Goal: Task Accomplishment & Management: Complete application form

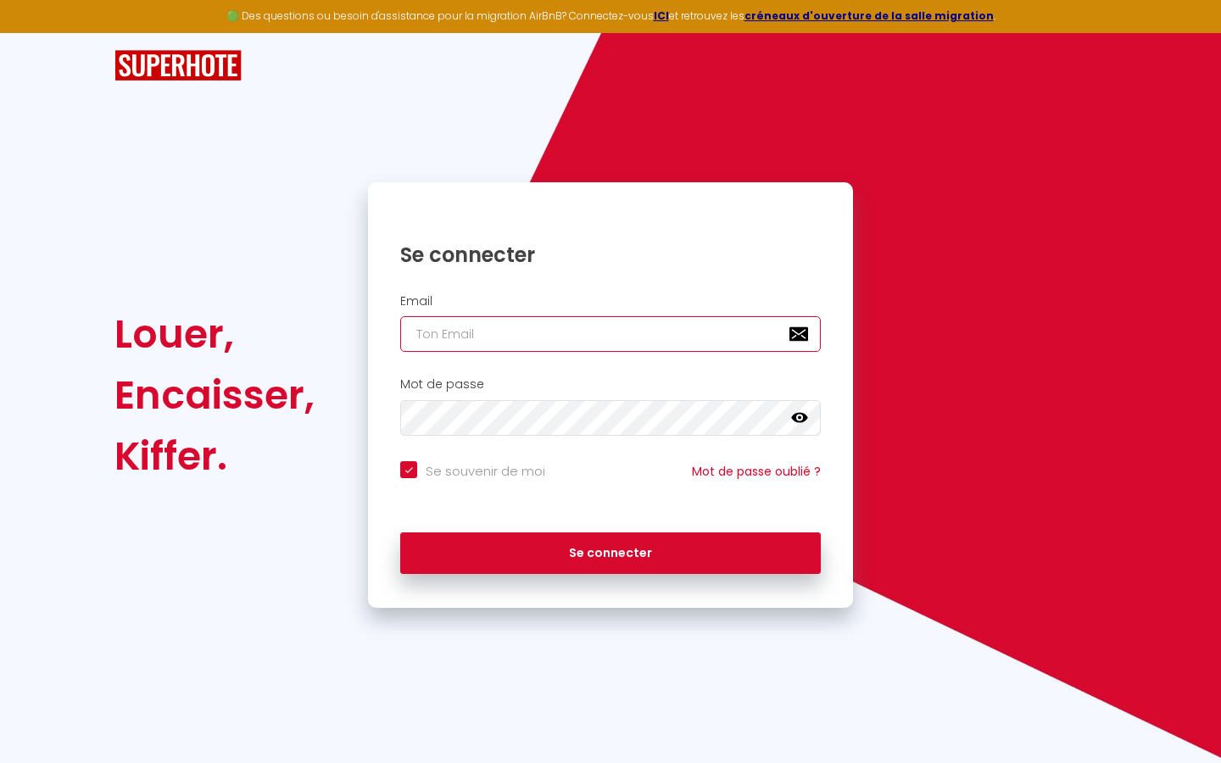
type input "s"
checkbox input "true"
type input "su"
checkbox input "true"
type input "sup"
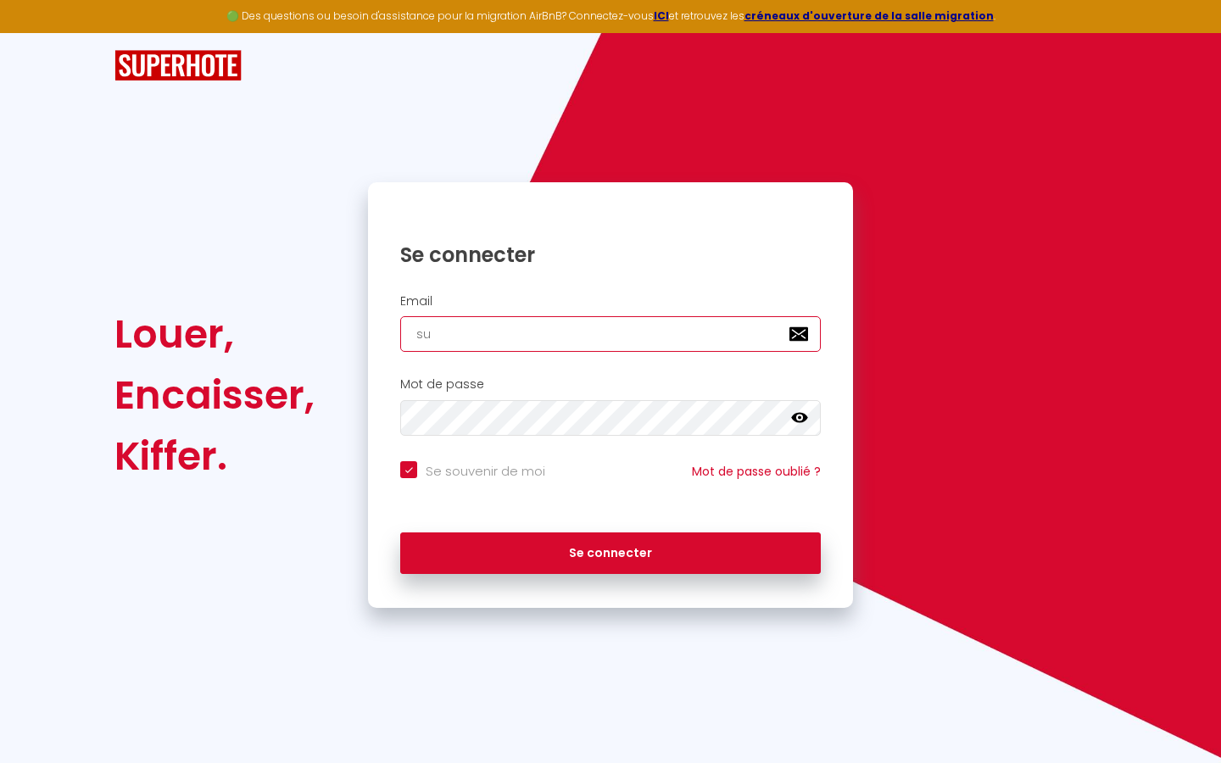
checkbox input "true"
type input "supe"
checkbox input "true"
type input "super"
checkbox input "true"
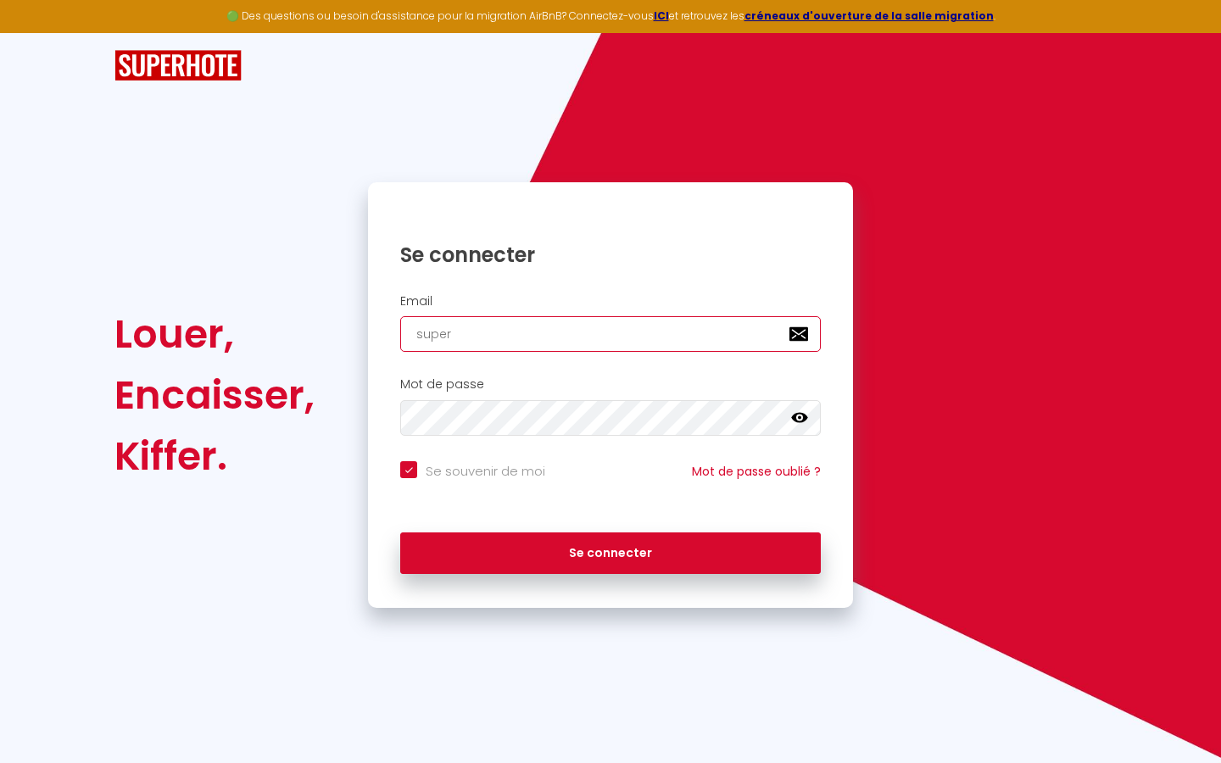
type input "superb"
checkbox input "true"
type input "superbo"
checkbox input "true"
type input "superbor"
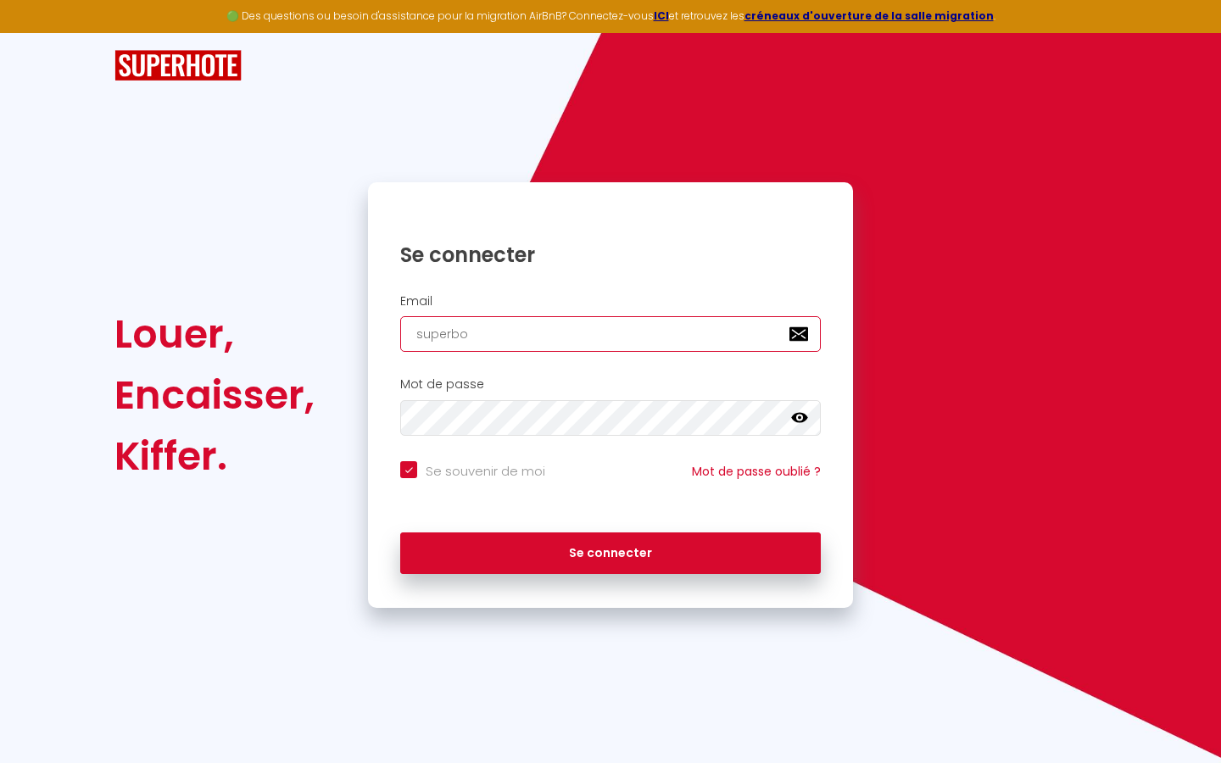
checkbox input "true"
type input "superbord"
checkbox input "true"
type input "superborde"
checkbox input "true"
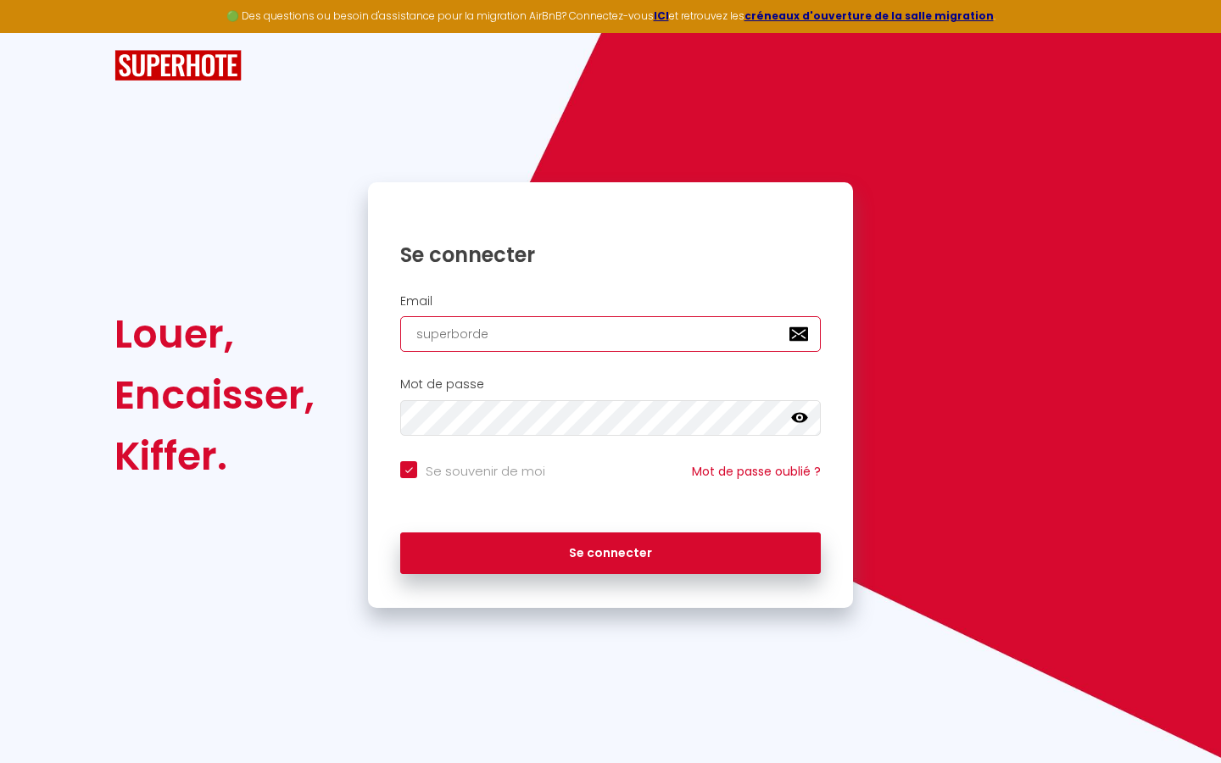
type input "superbordea"
checkbox input "true"
type input "superbordeau"
checkbox input "true"
type input "superbordeaux"
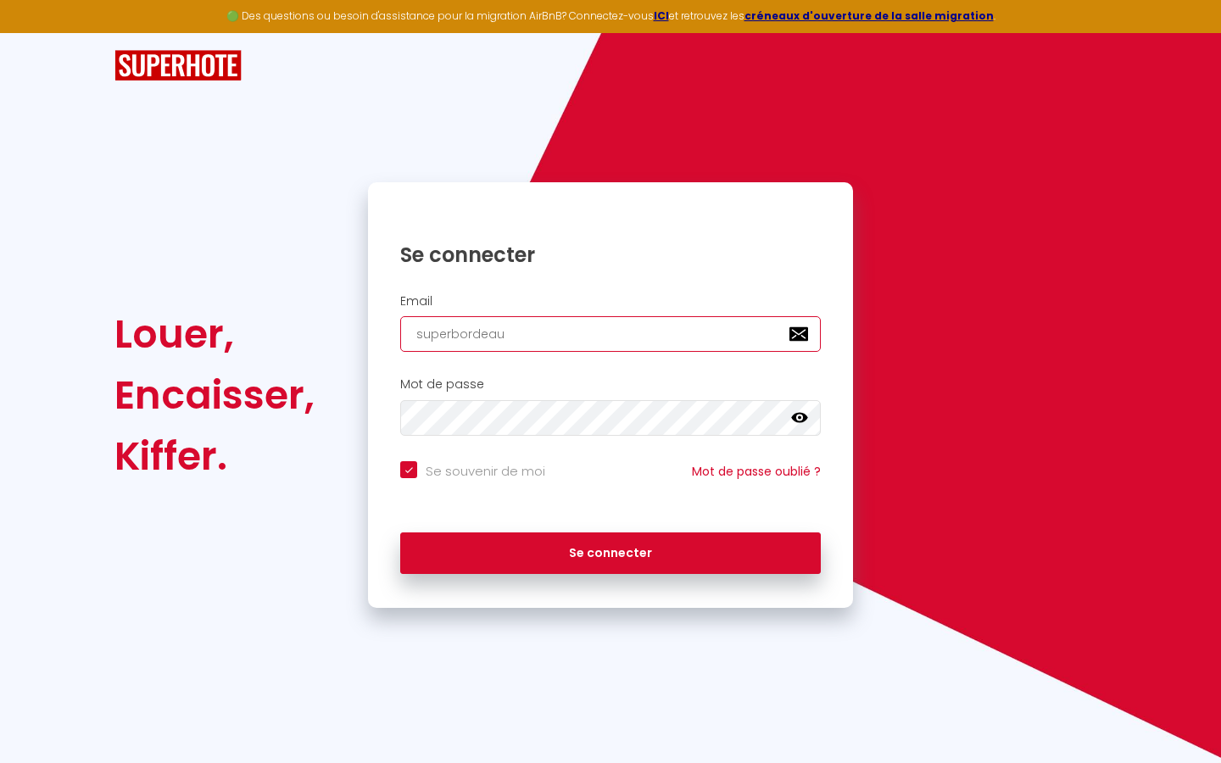
checkbox input "true"
type input "superbordeaux@"
checkbox input "true"
type input "superbordeaux@g"
checkbox input "true"
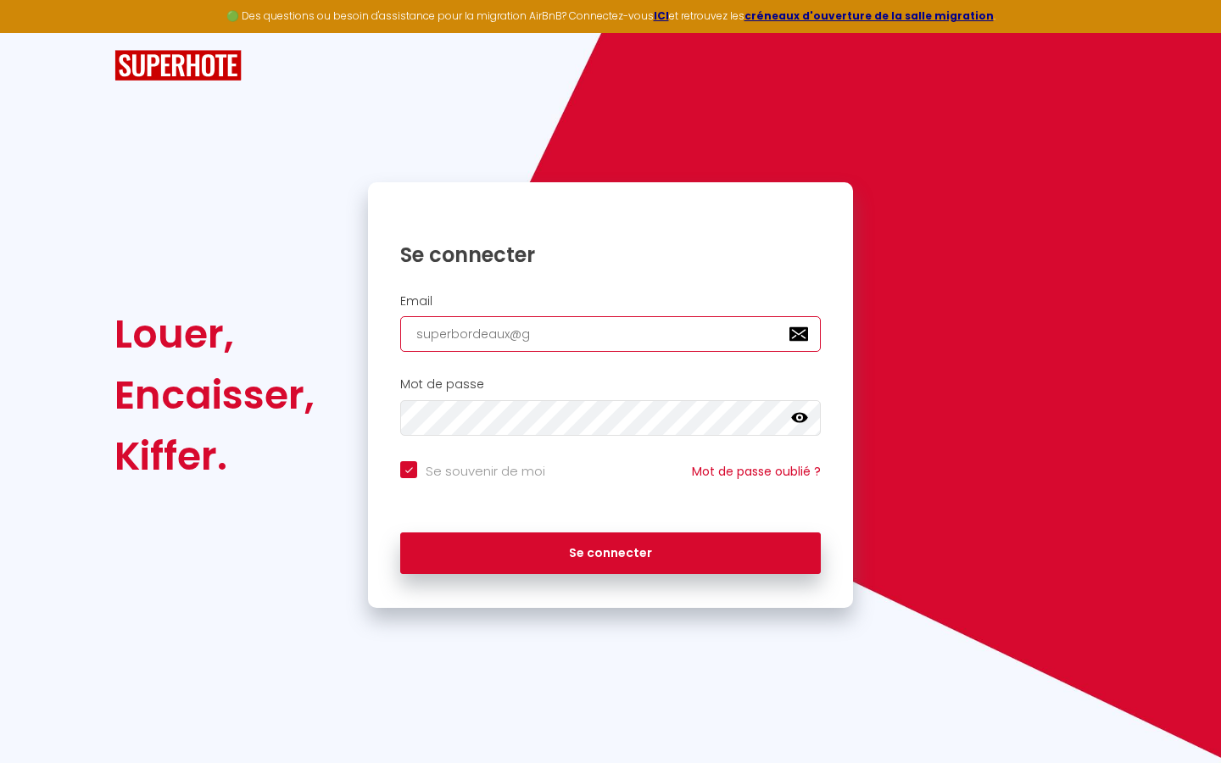
type input "superbordeaux@gm"
checkbox input "true"
type input "superbordeaux@gma"
checkbox input "true"
type input "superbordeaux@gmai"
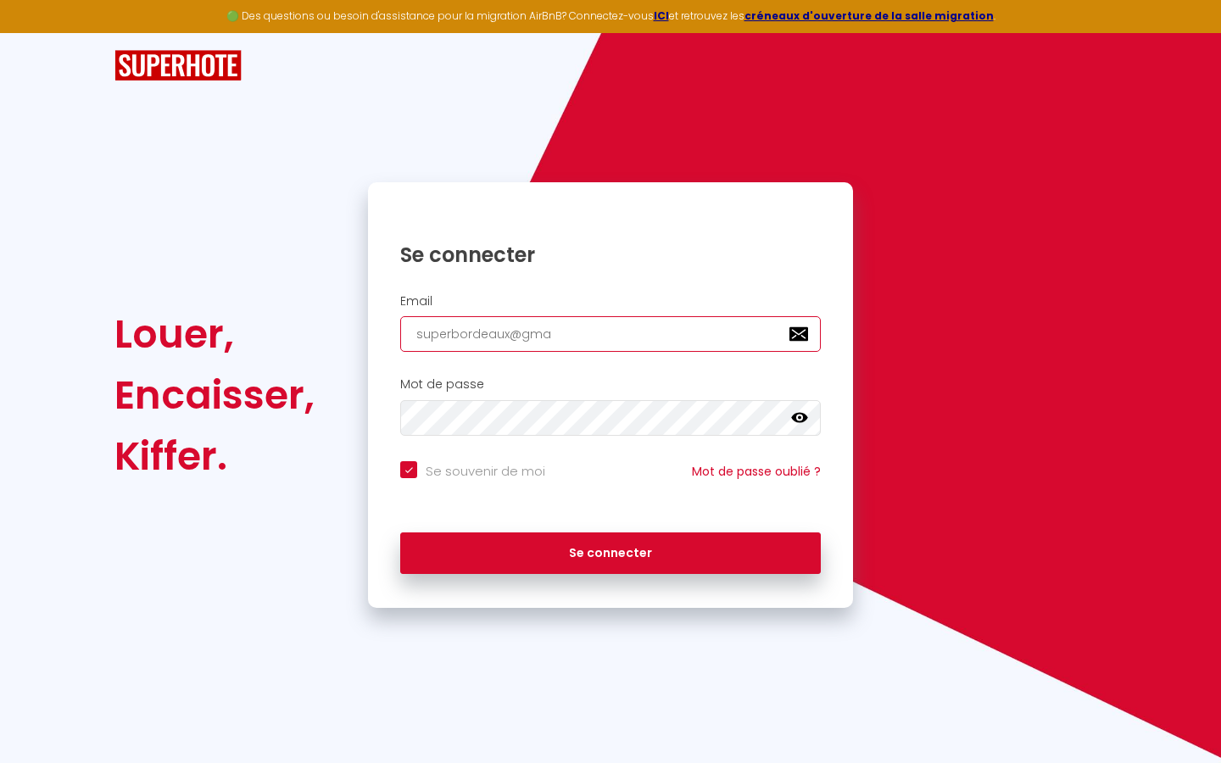
checkbox input "true"
type input "[EMAIL_ADDRESS]"
checkbox input "true"
type input "[EMAIL_ADDRESS]."
checkbox input "true"
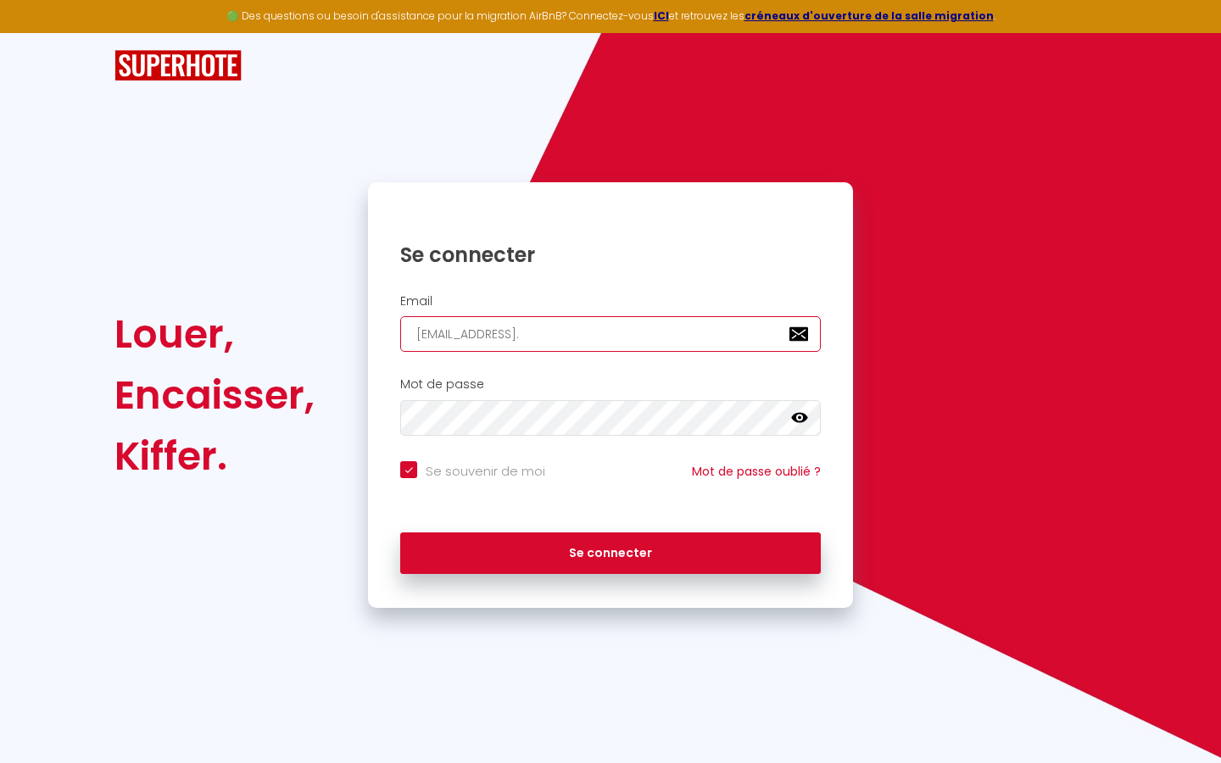
type input "superbordeaux@gmail.c"
checkbox input "true"
type input "[EMAIL_ADDRESS][DOMAIN_NAME]"
checkbox input "true"
type input "[EMAIL_ADDRESS][DOMAIN_NAME]"
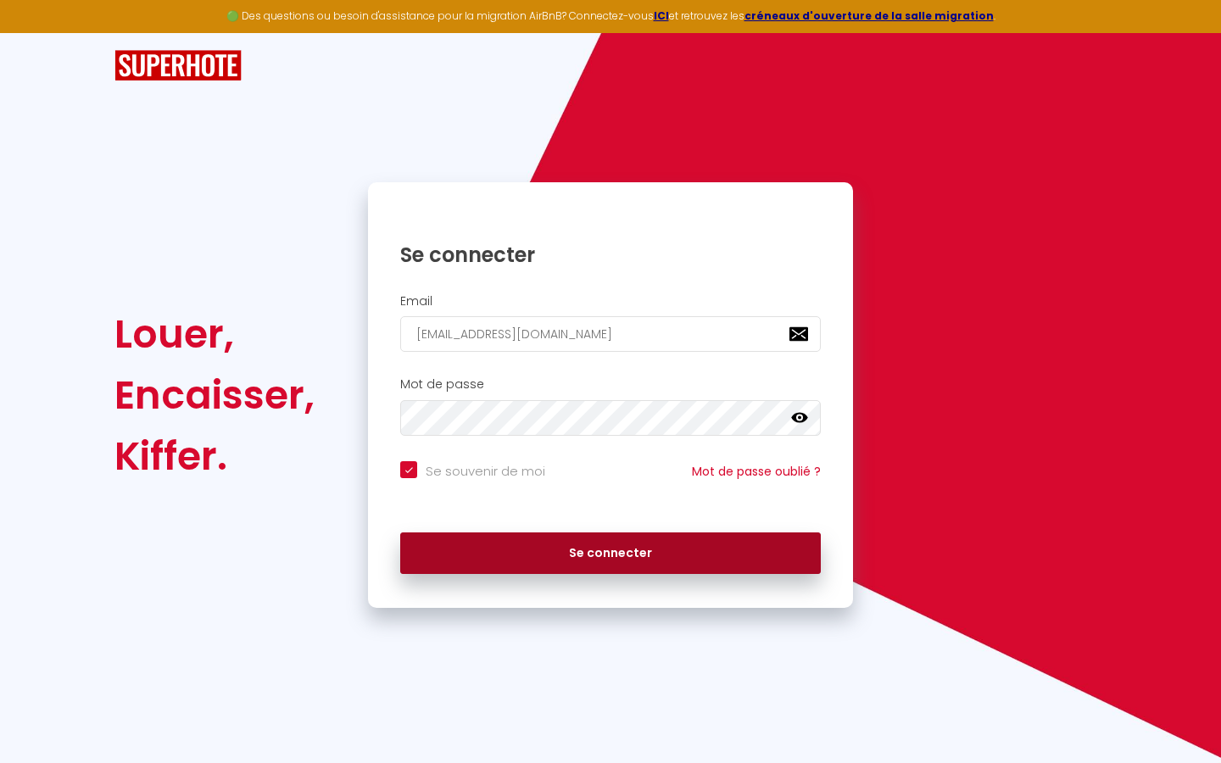
checkbox input "true"
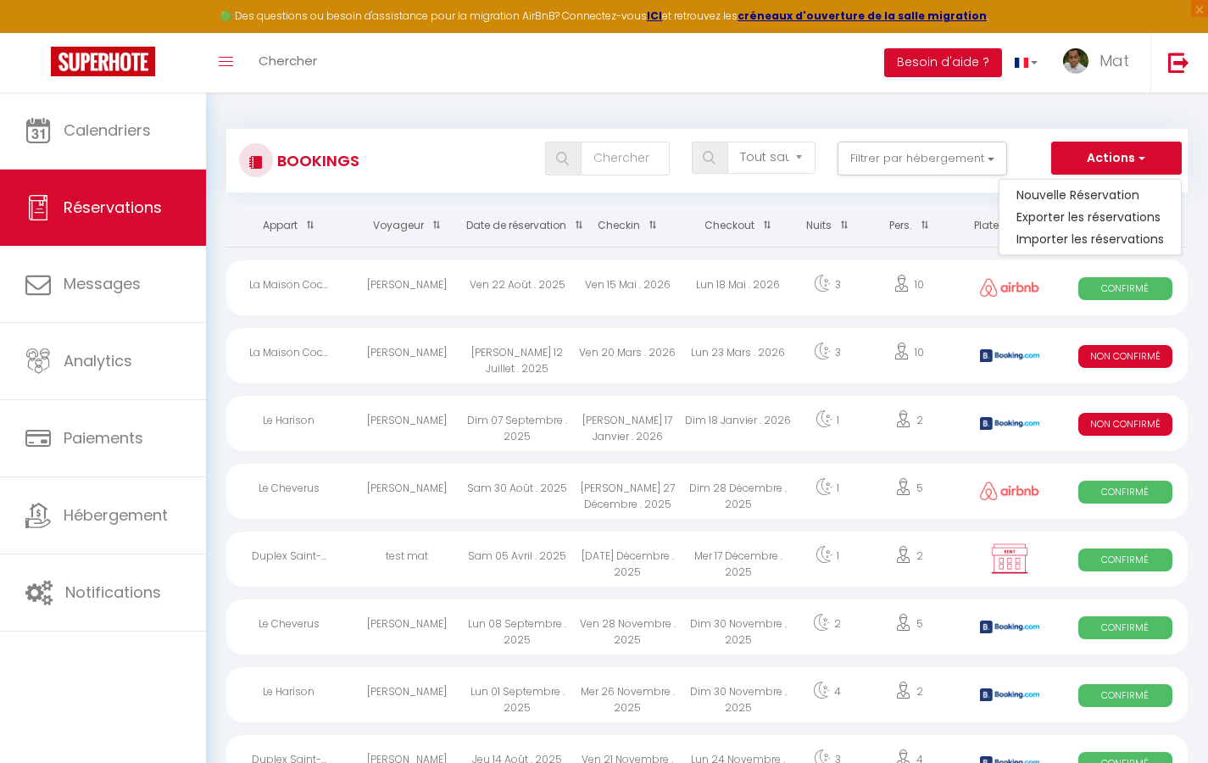
select select
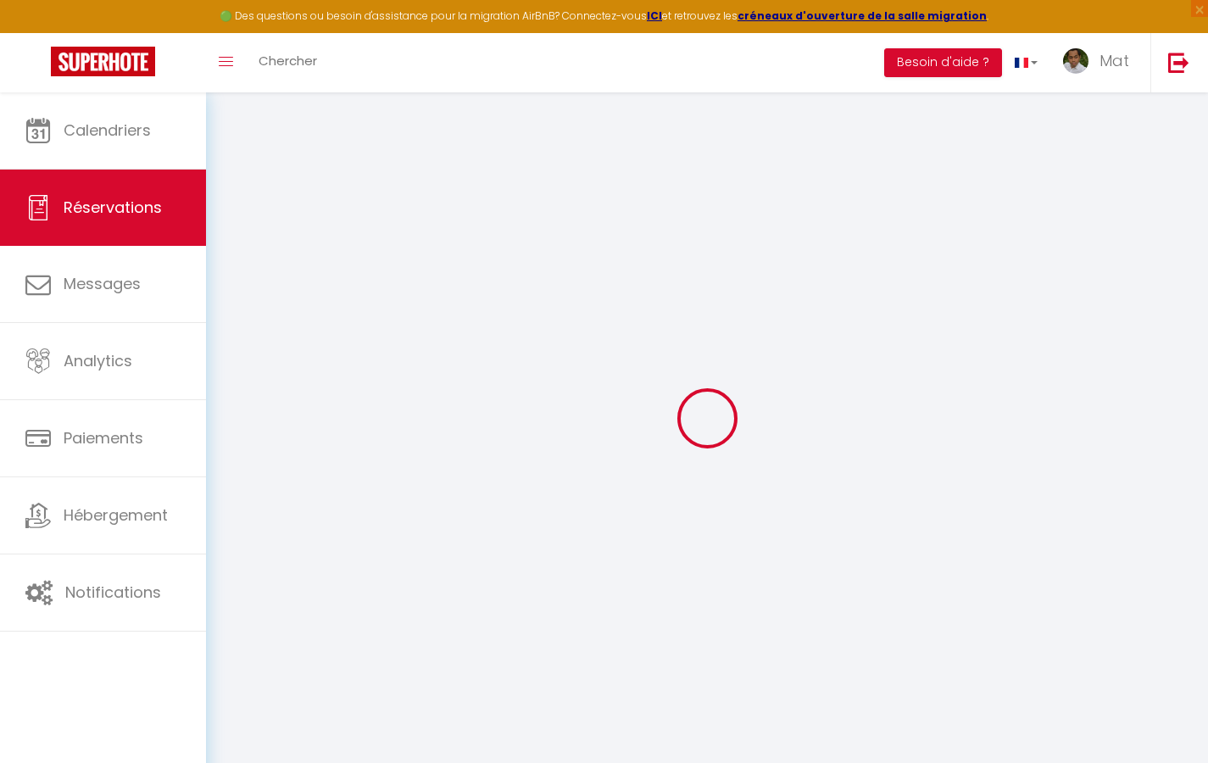
select select
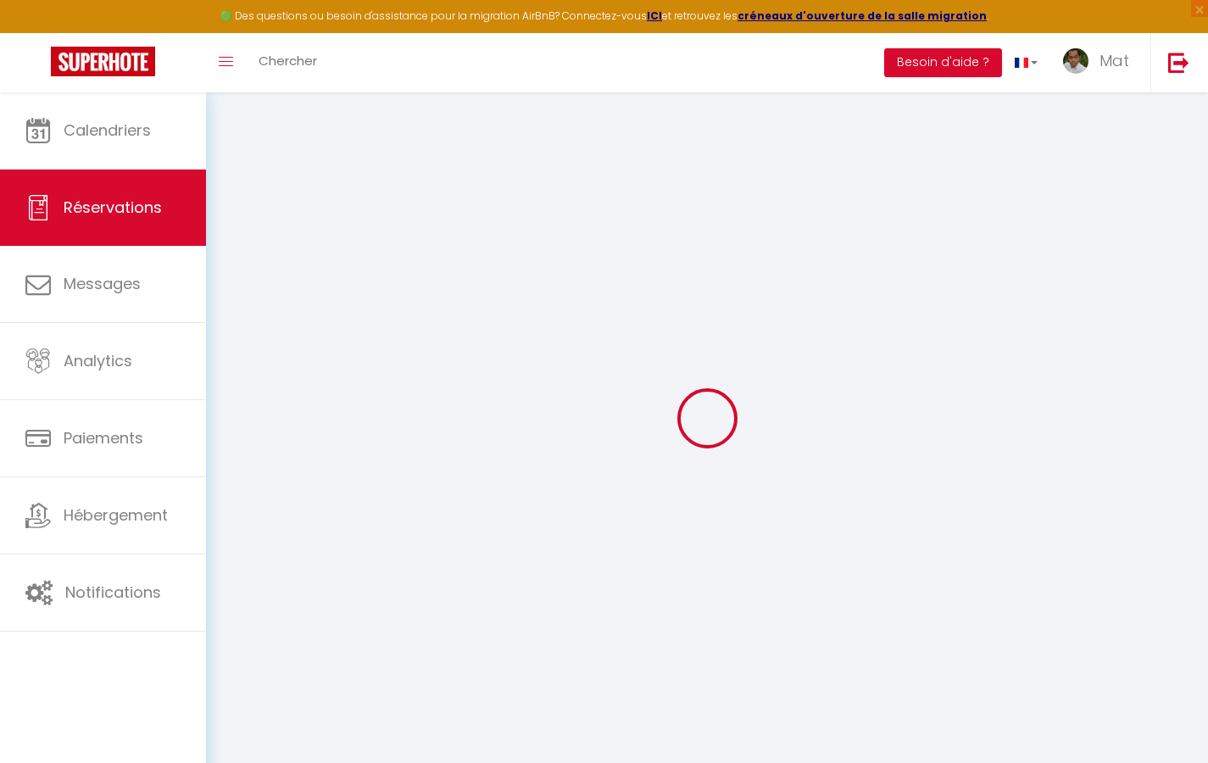
select select
checkbox input "false"
select select
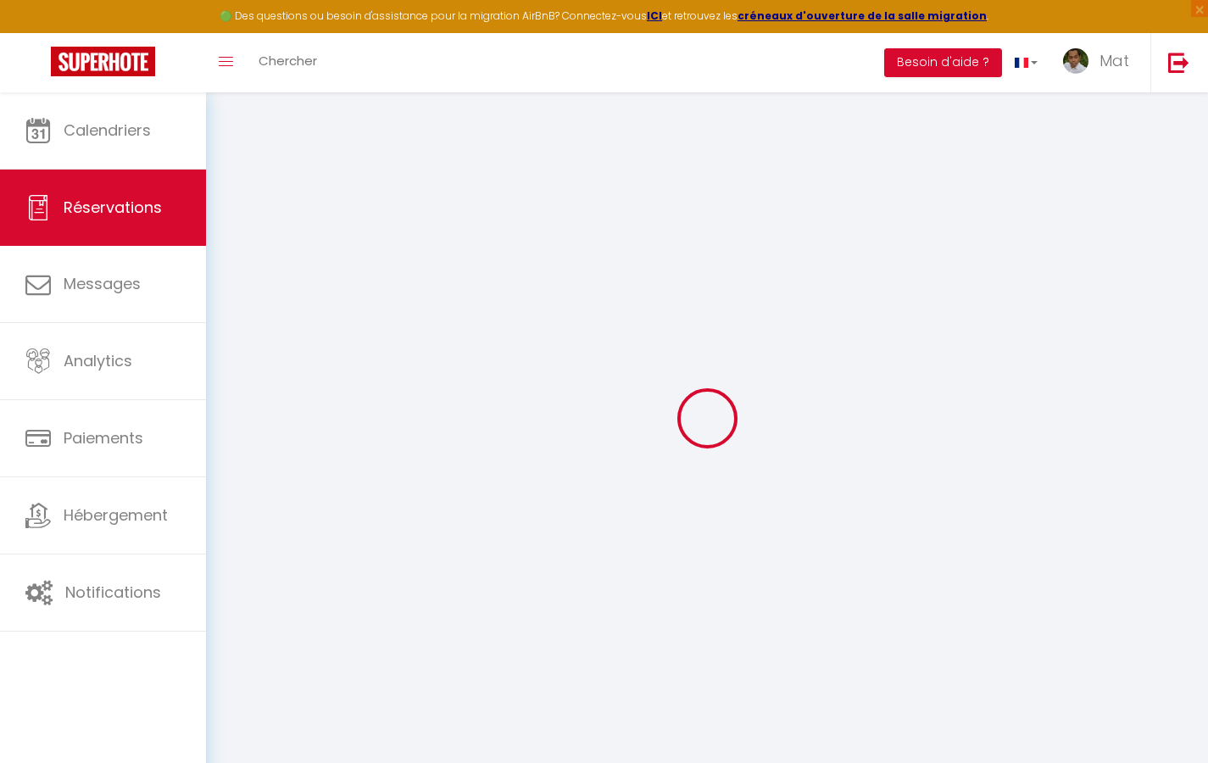
select select
checkbox input "false"
select select
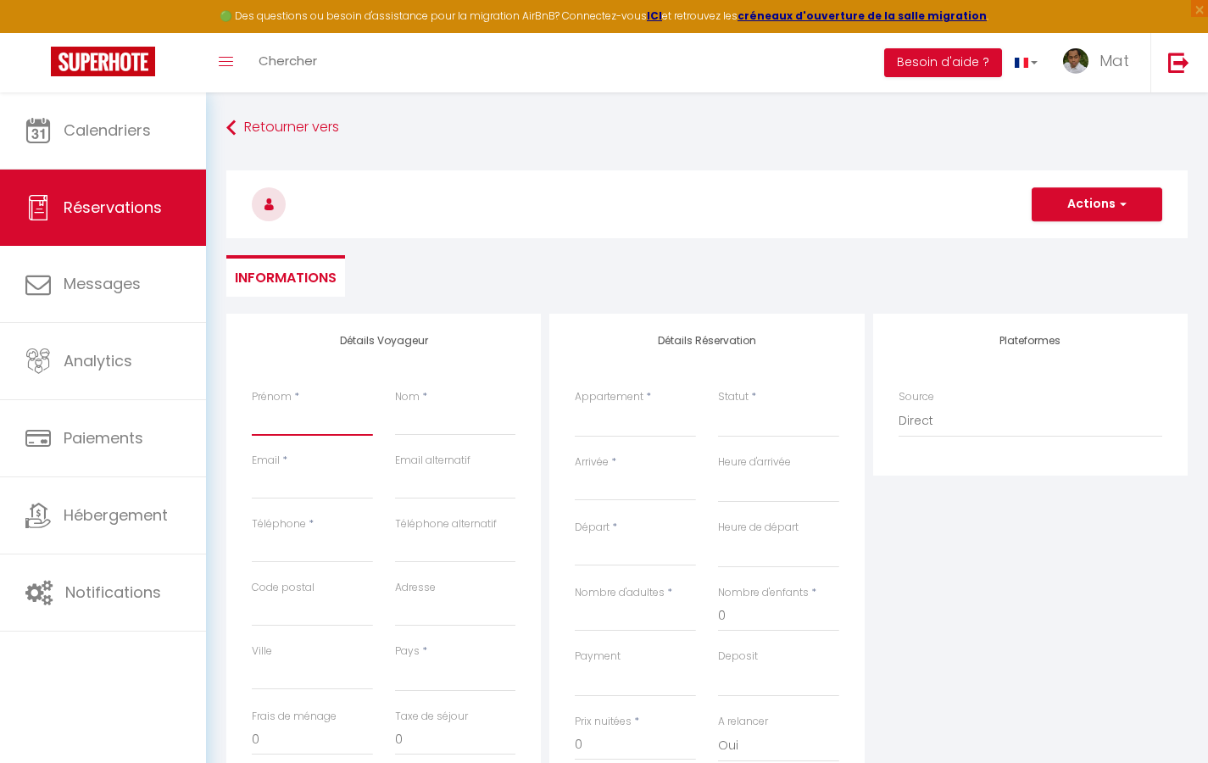
type input "T"
select select
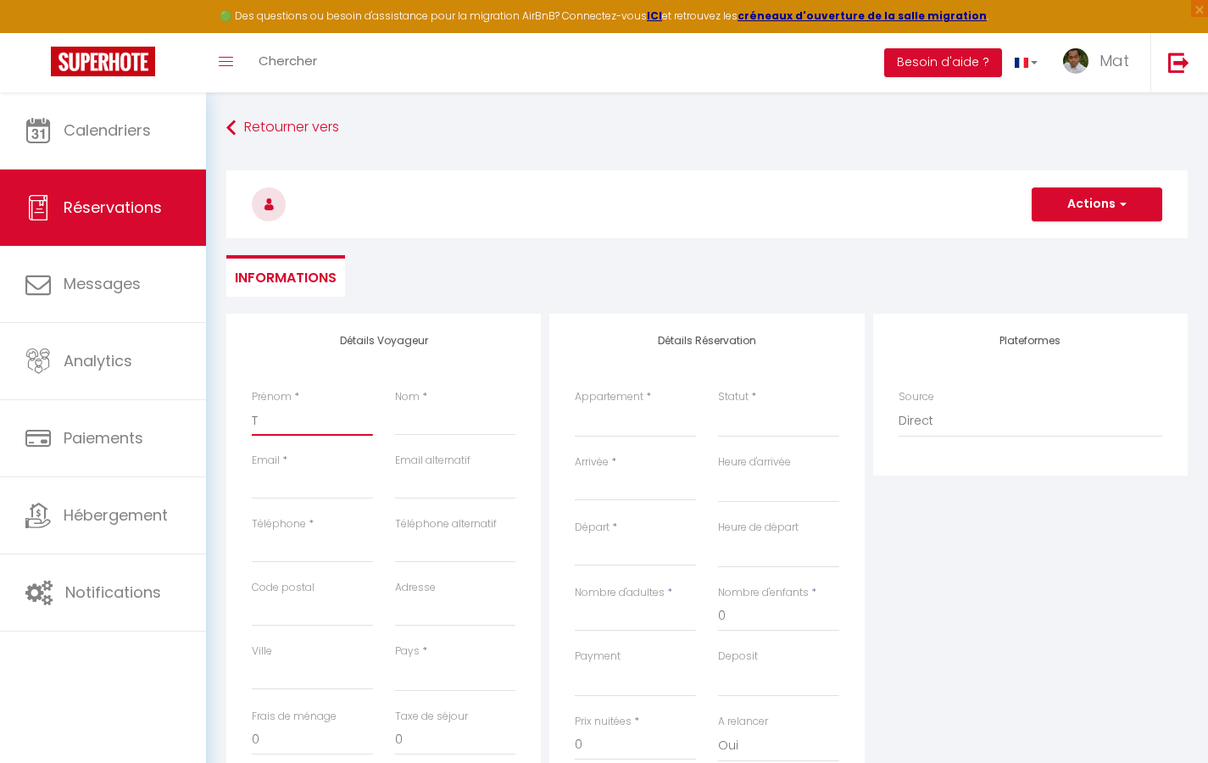
select select
checkbox input "false"
type input "Te"
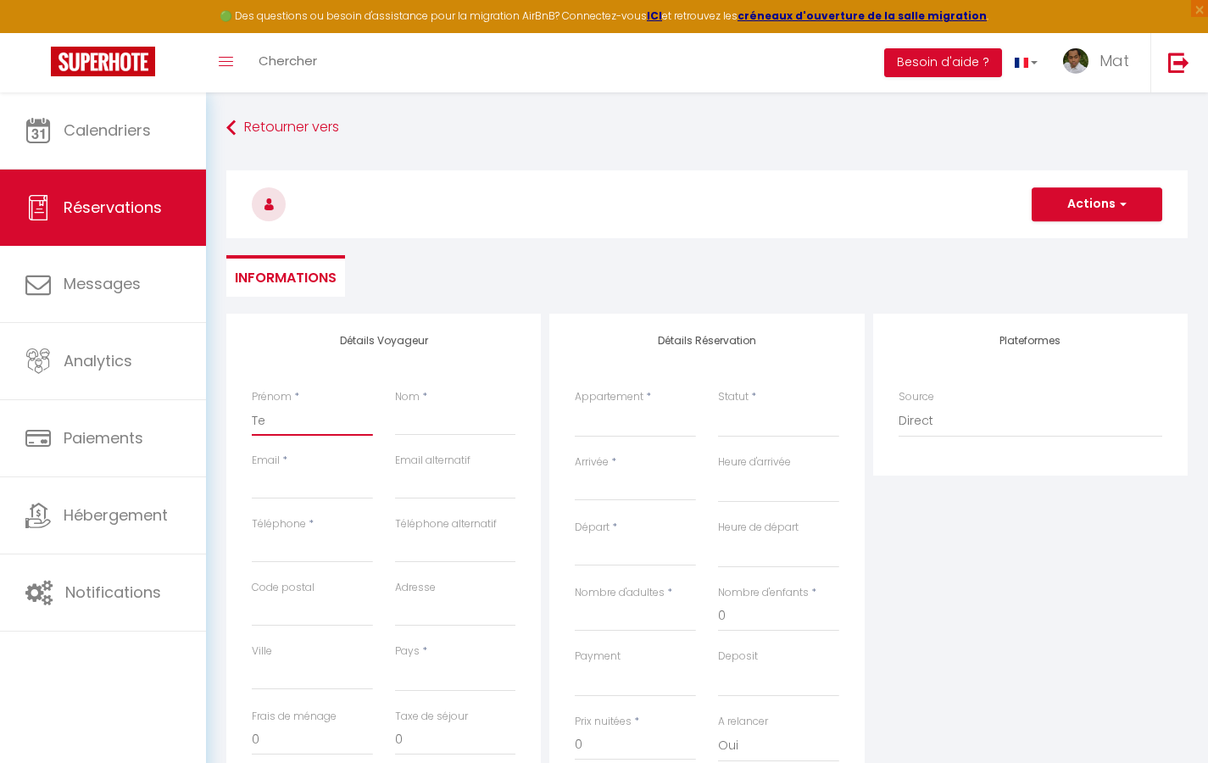
select select
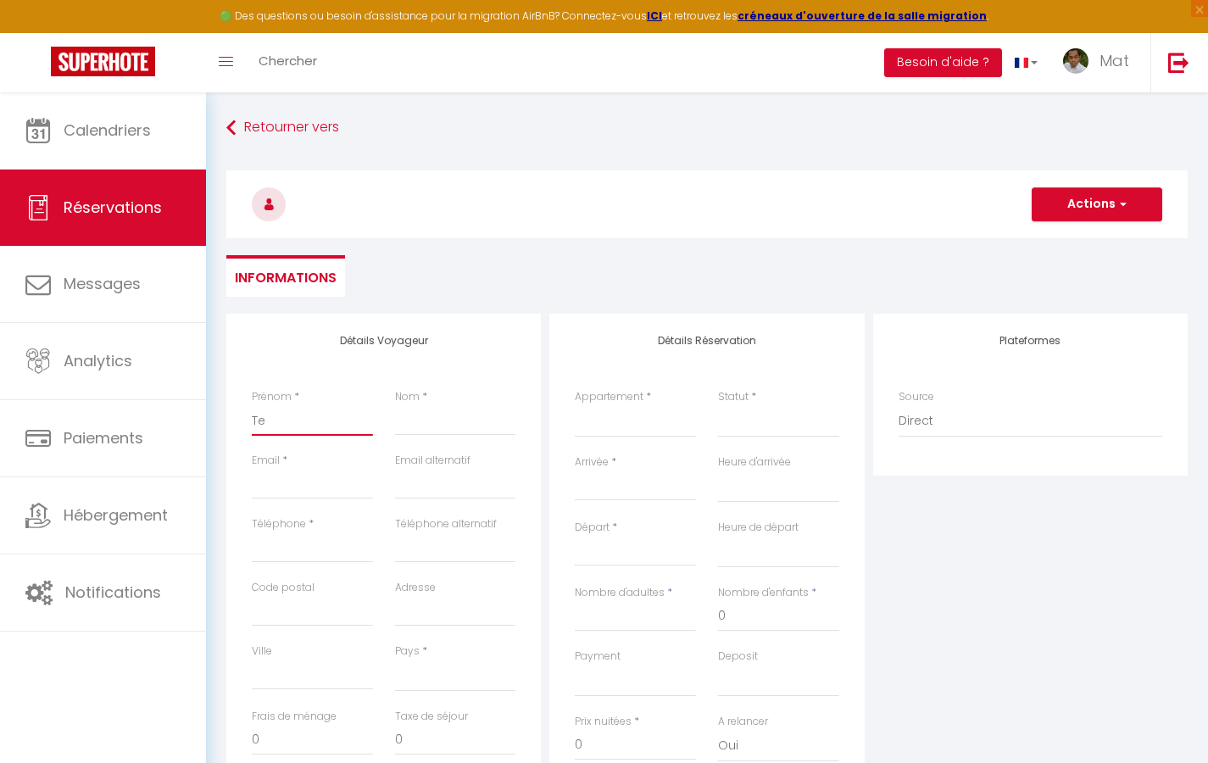
select select
checkbox input "false"
type input "Tes"
select select
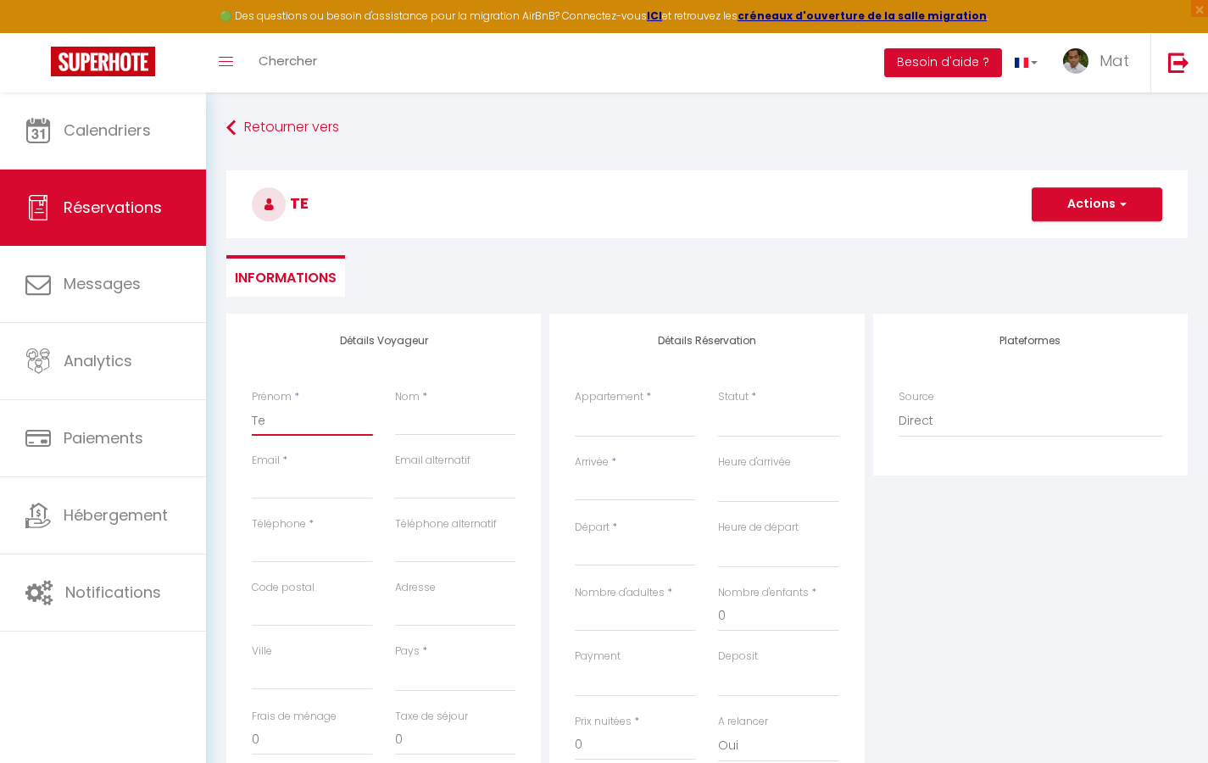
select select
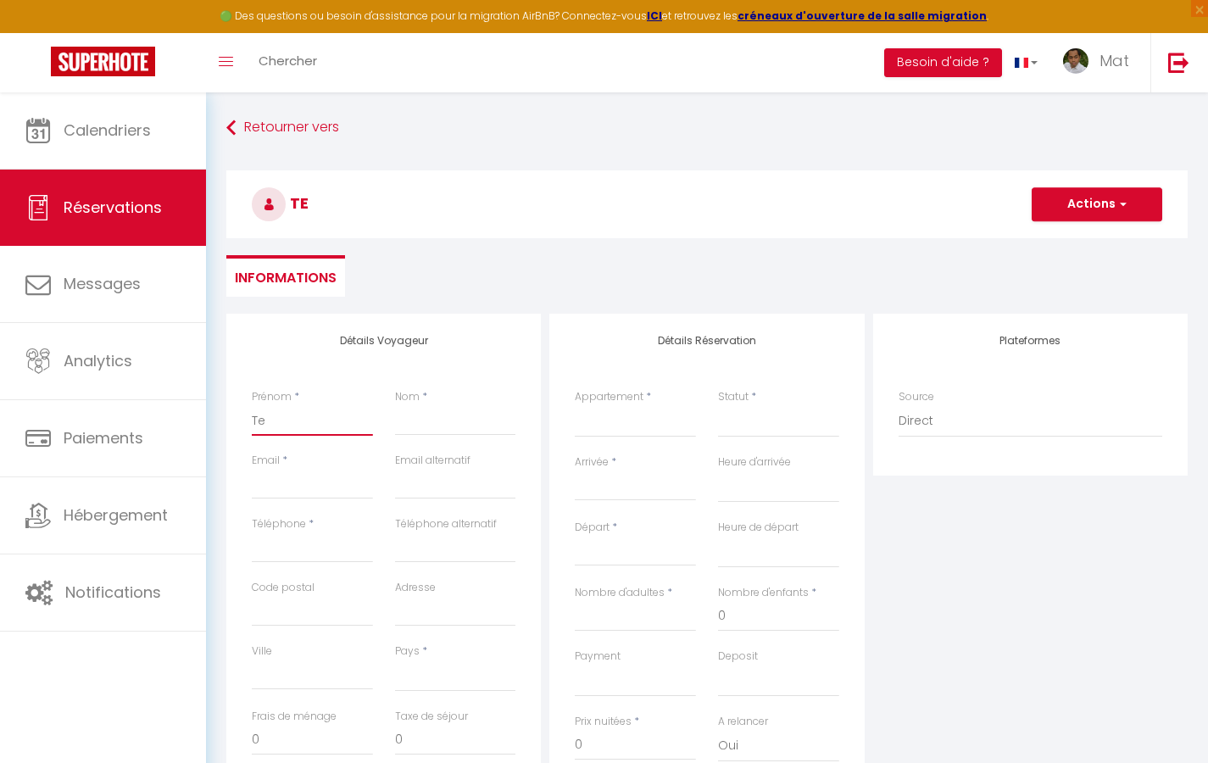
select select
checkbox input "false"
type input "Test"
select select
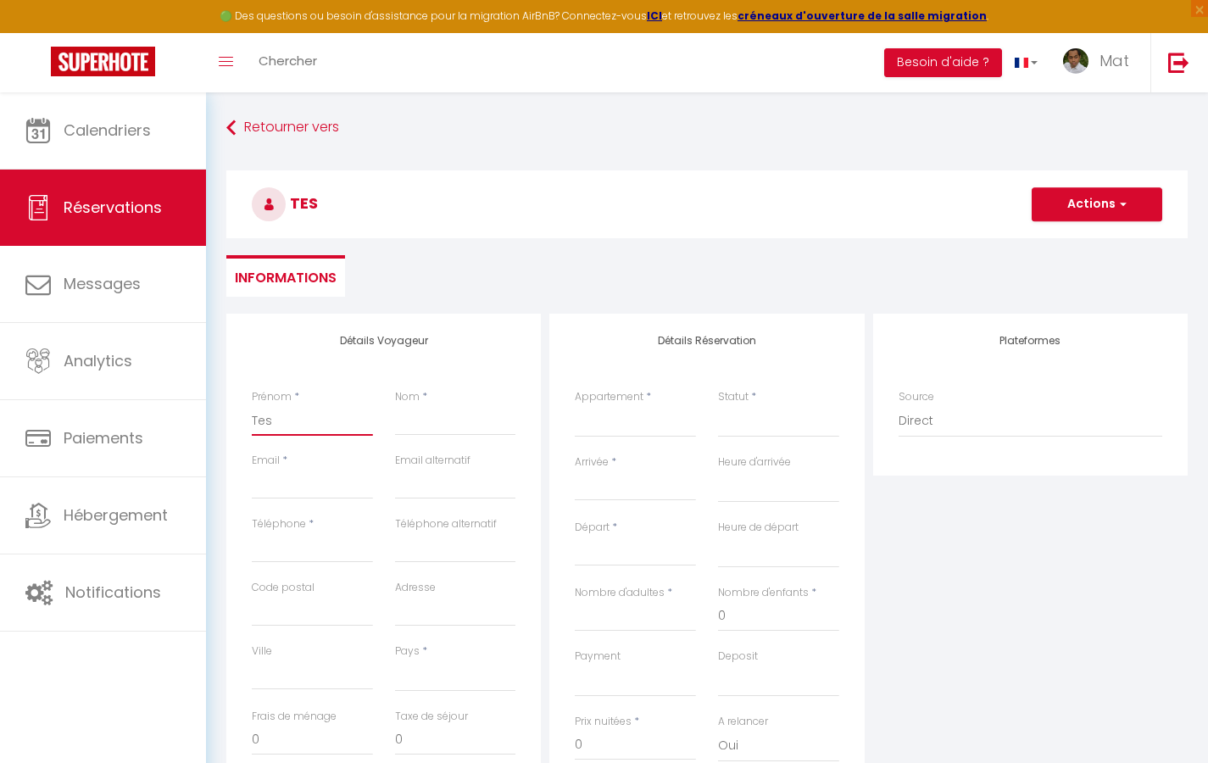
select select
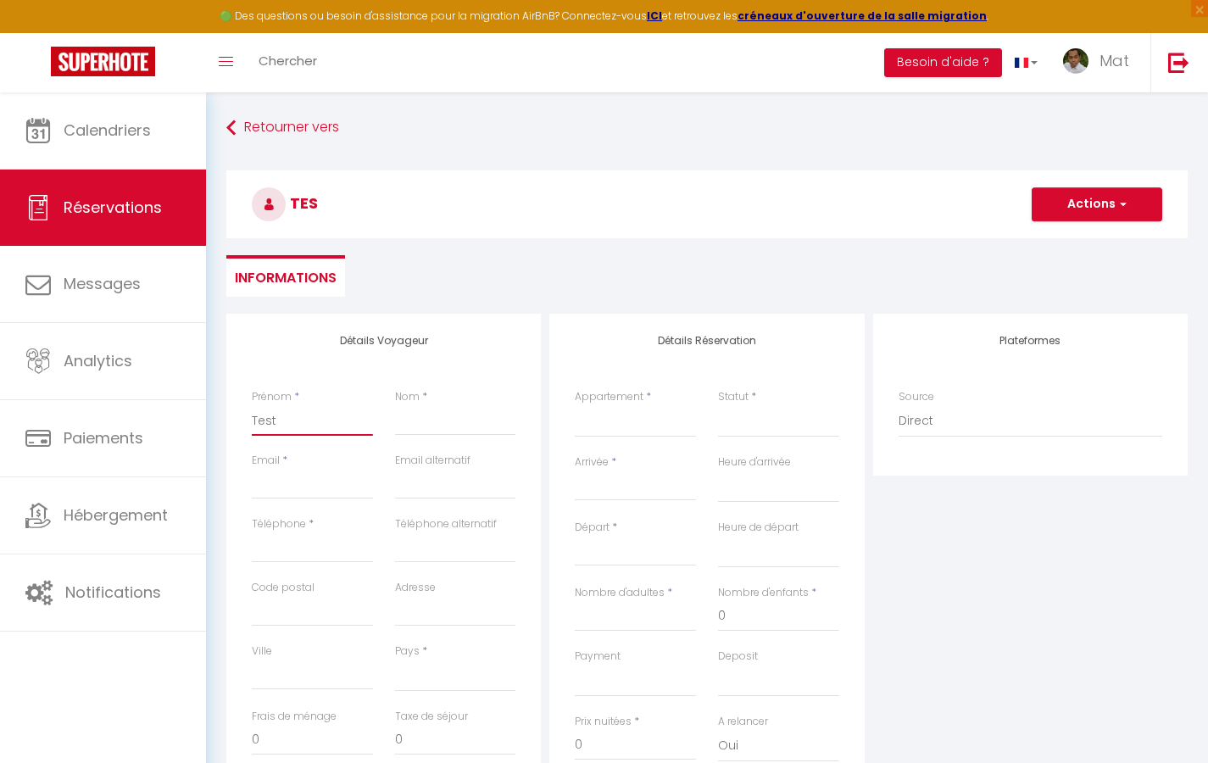
checkbox input "false"
type input "T"
select select
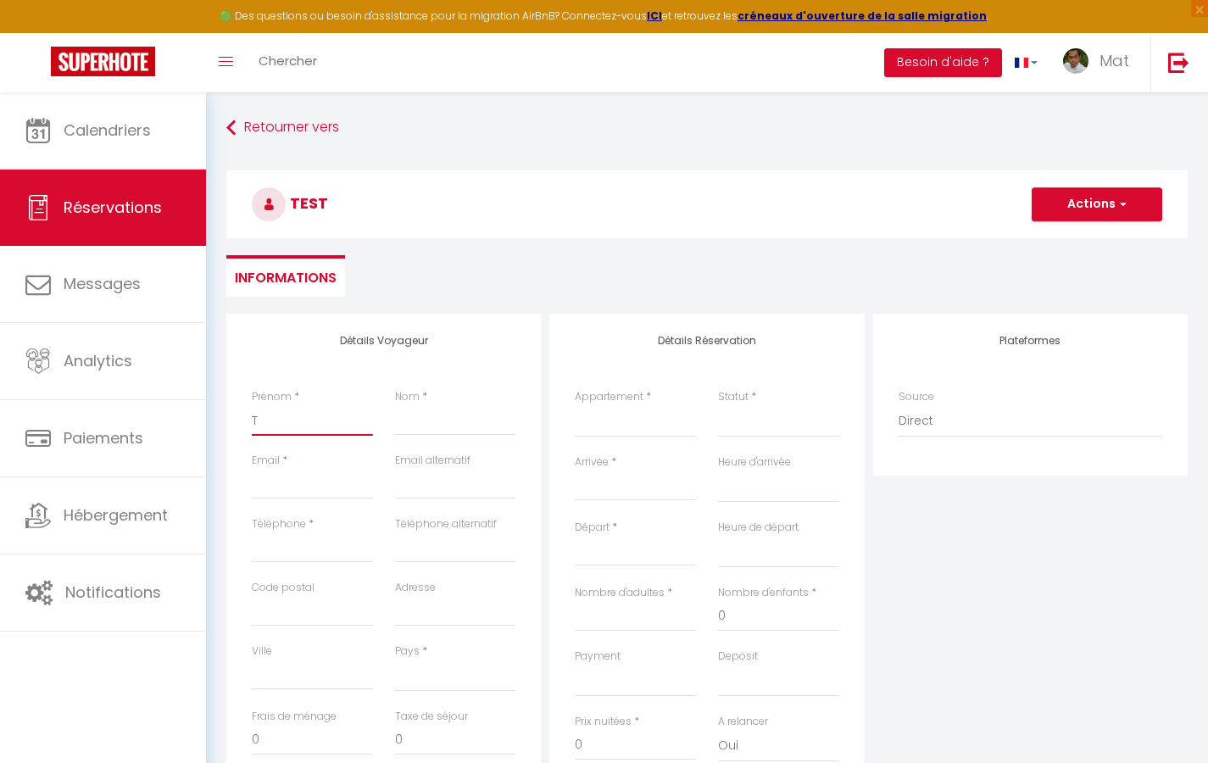
select select
checkbox input "false"
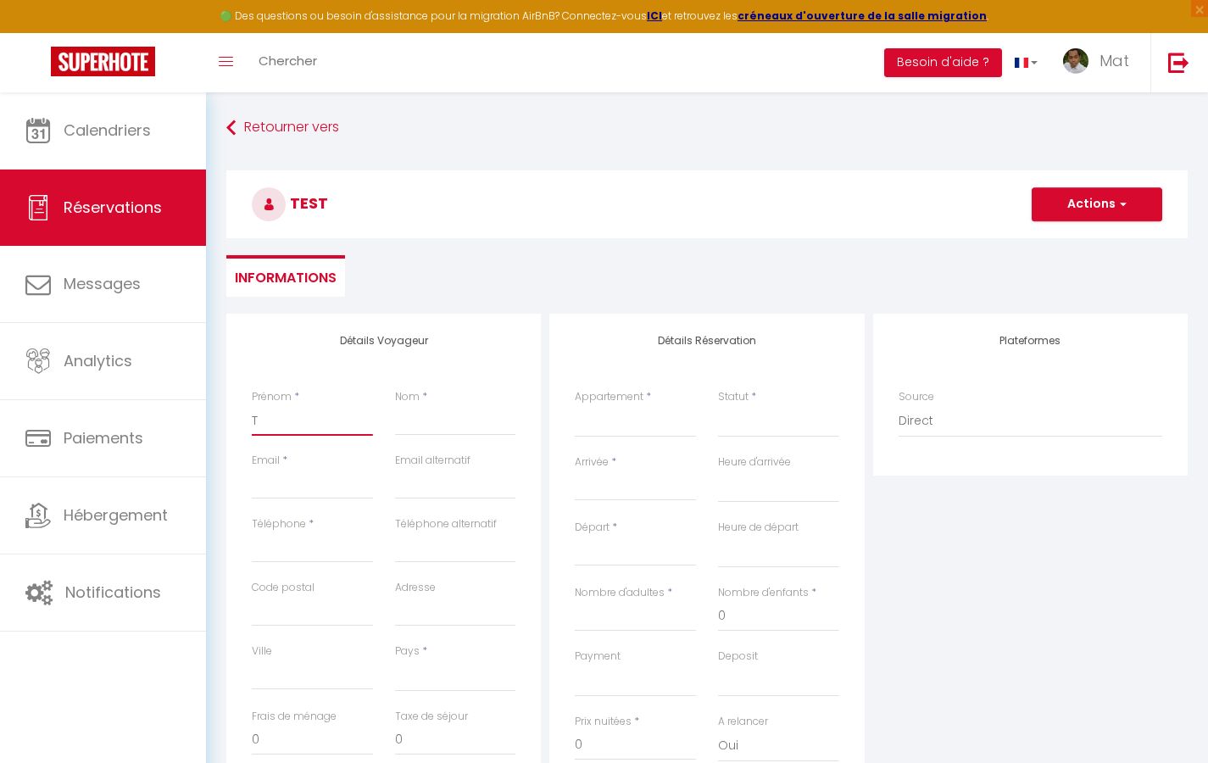
type input "Te"
select select
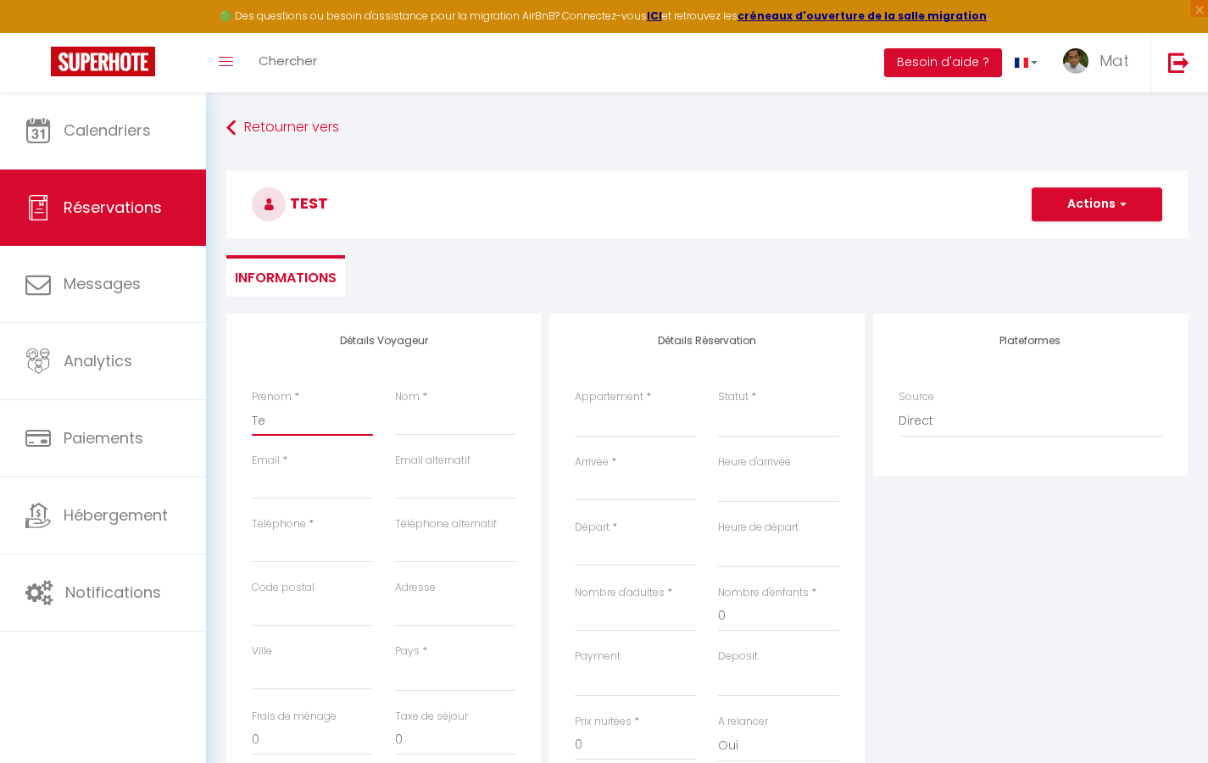
select select
checkbox input "false"
type input "Tes"
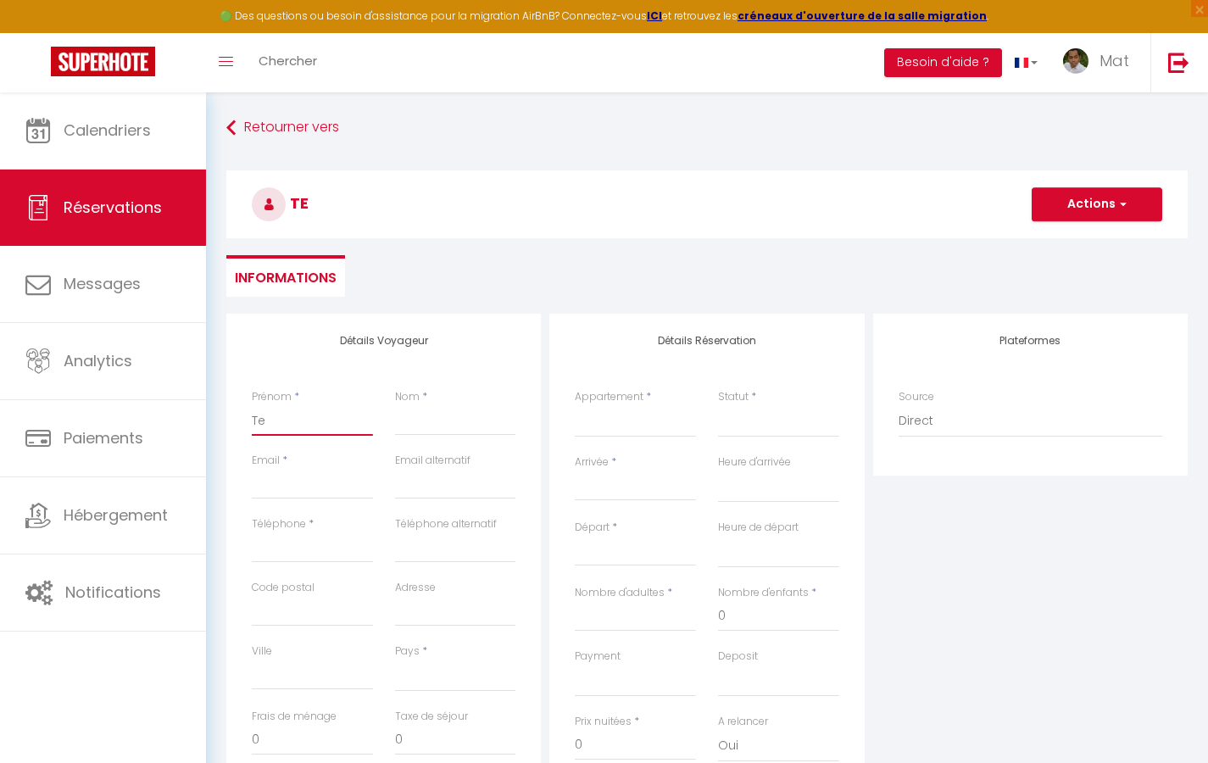
select select
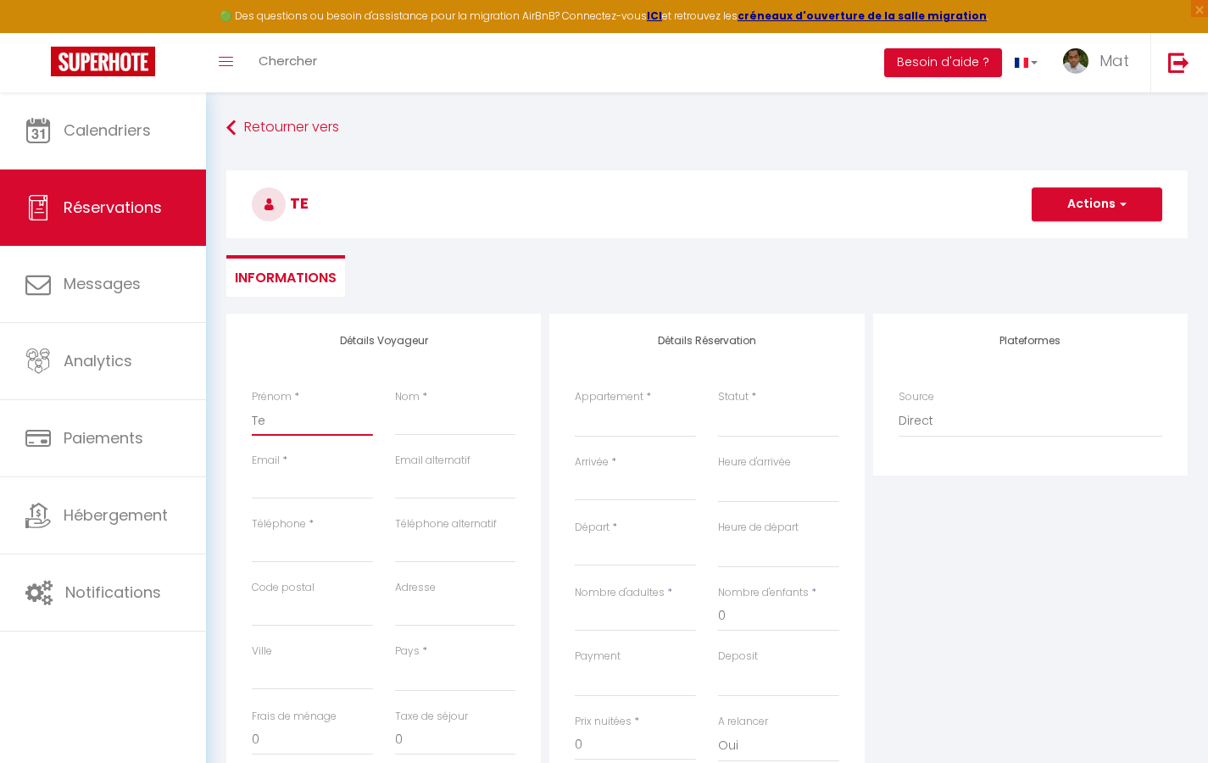
select select
checkbox input "false"
type input "Test"
select select
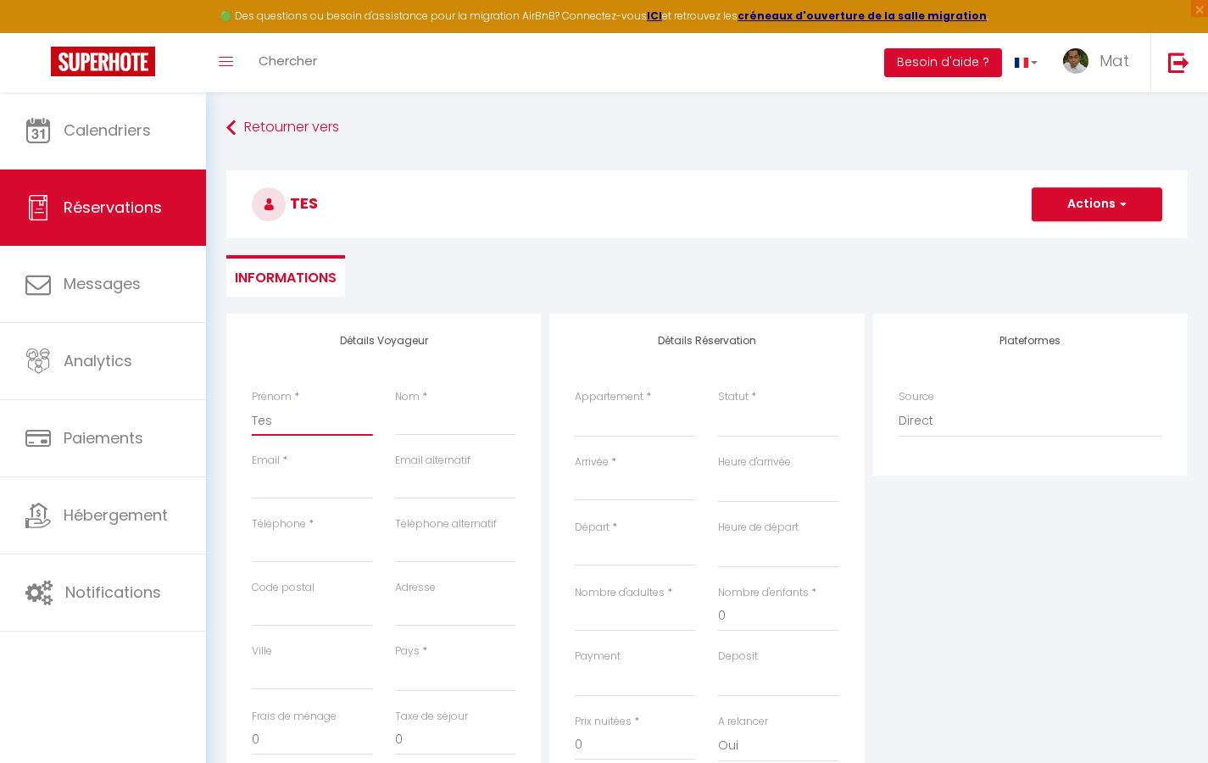
select select
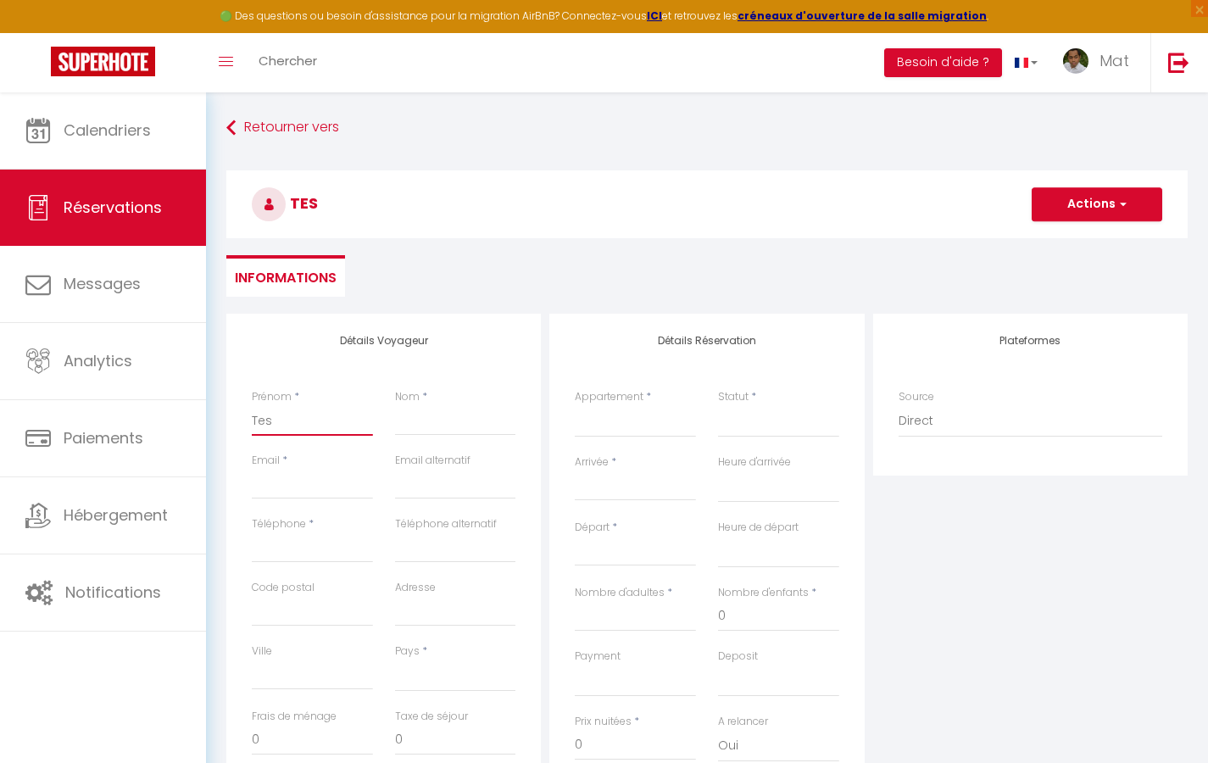
select select
checkbox input "false"
type input "A"
select select
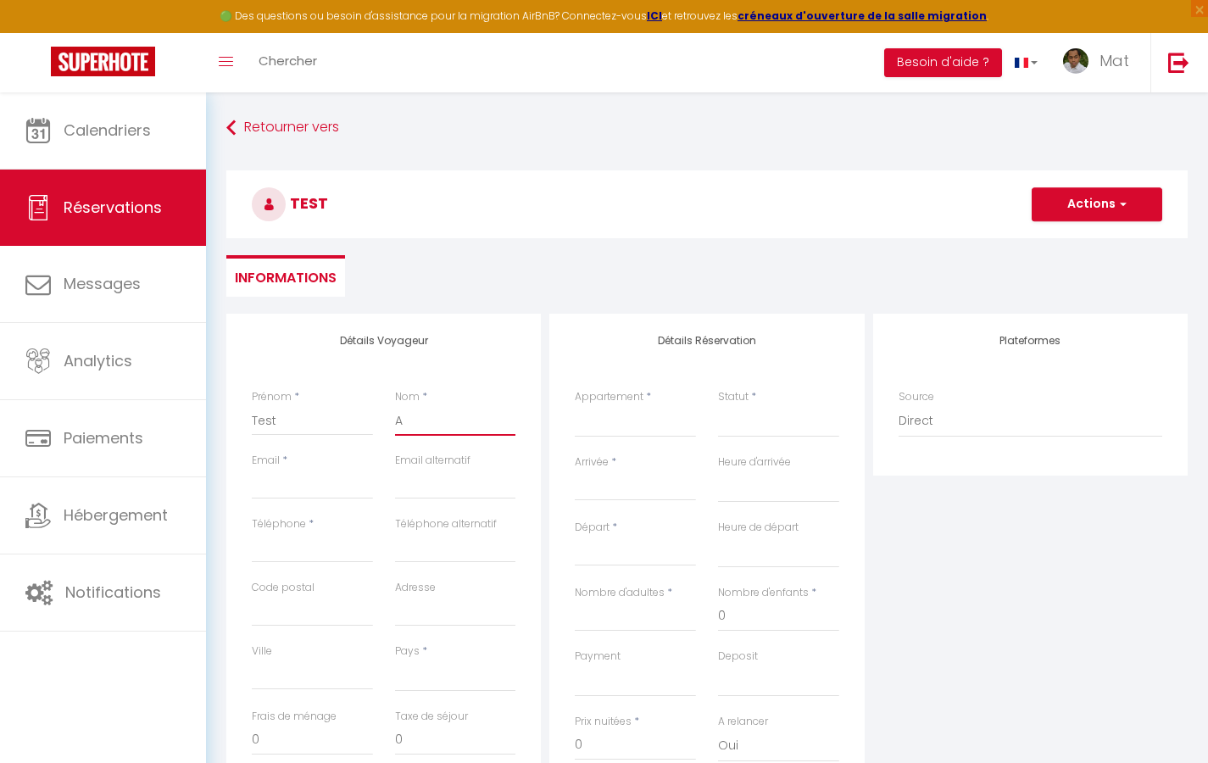
select select
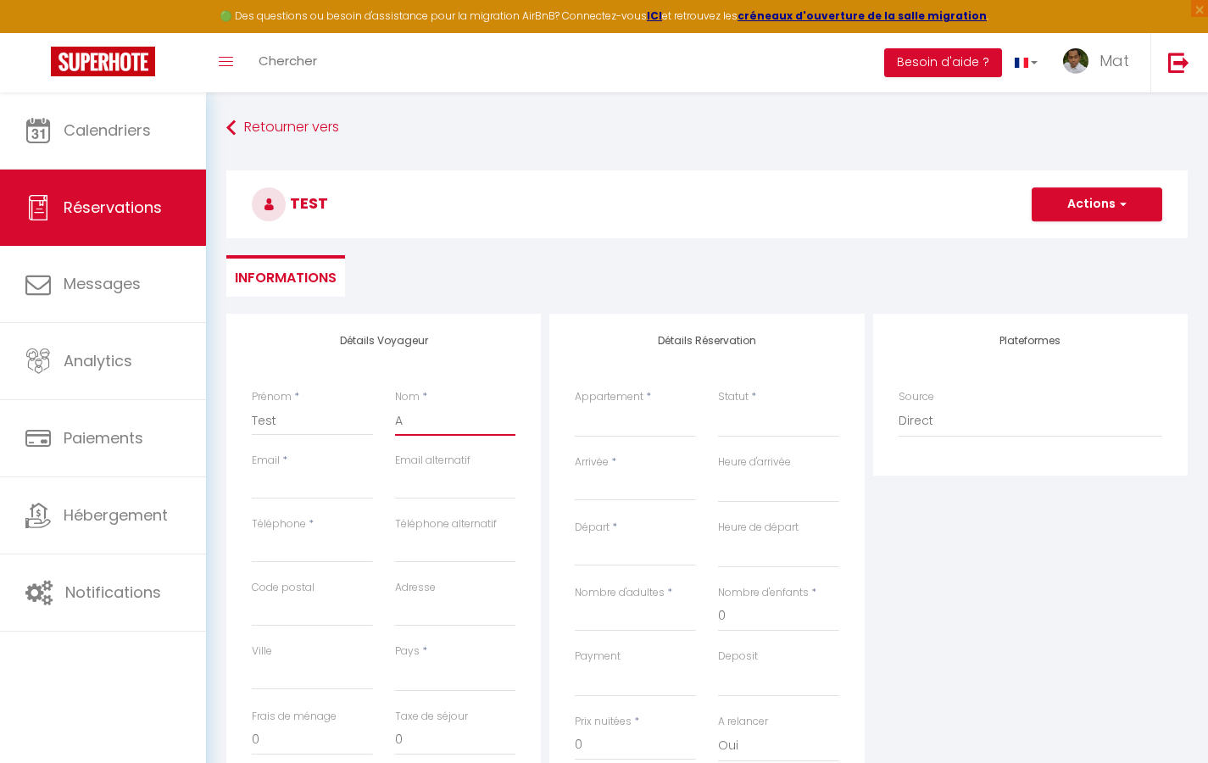
checkbox input "false"
type input "Au"
select select
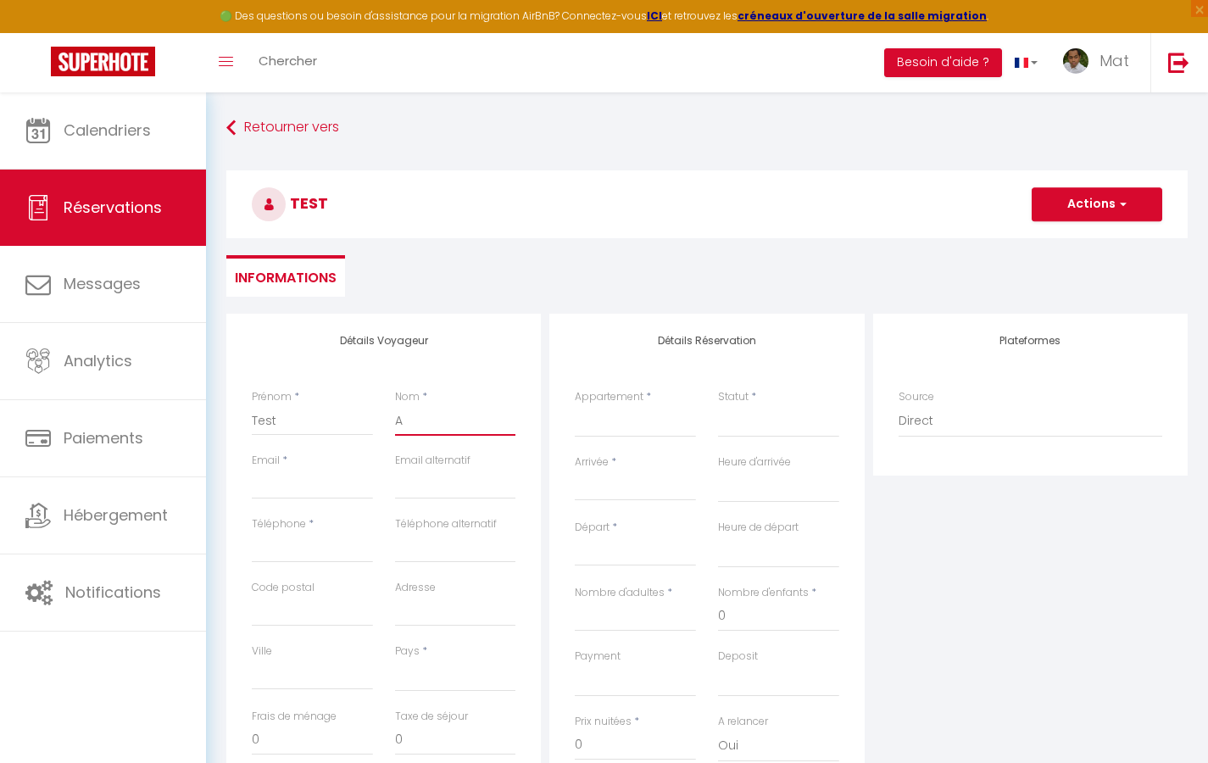
select select
checkbox input "false"
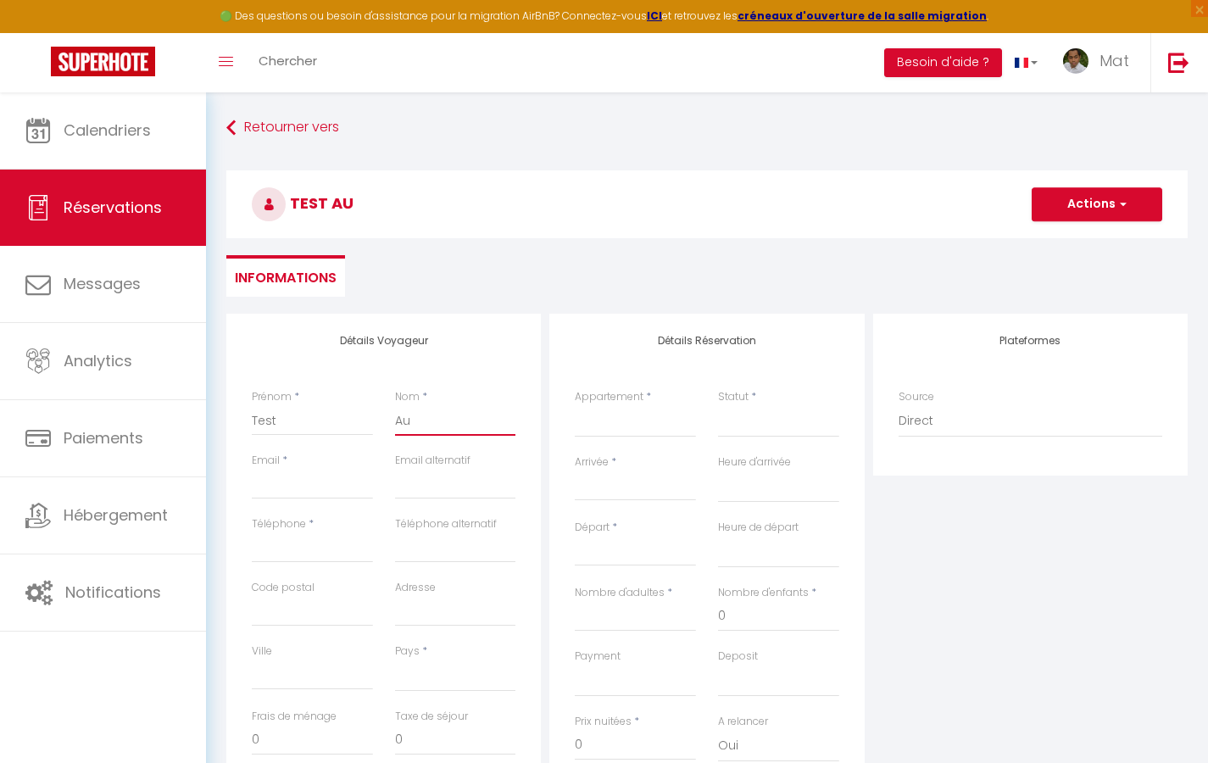
type input "Aut"
select select
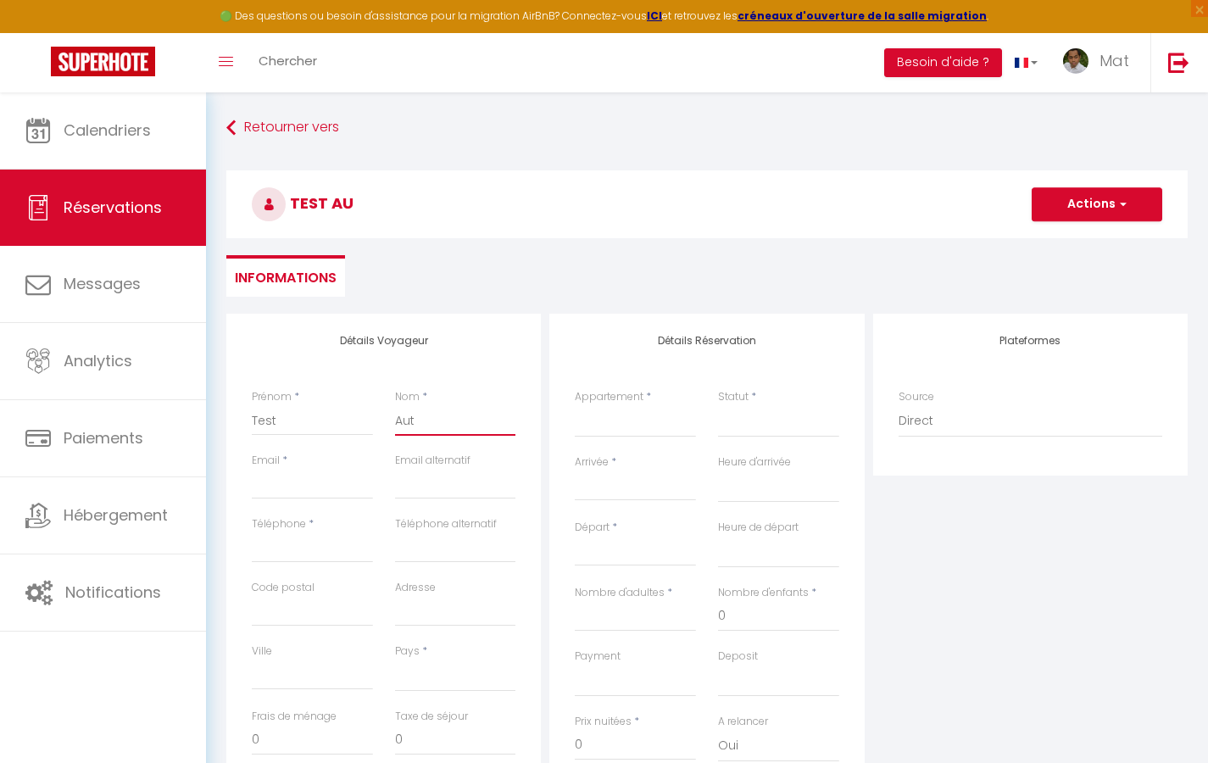
select select
checkbox input "false"
type input "Auto"
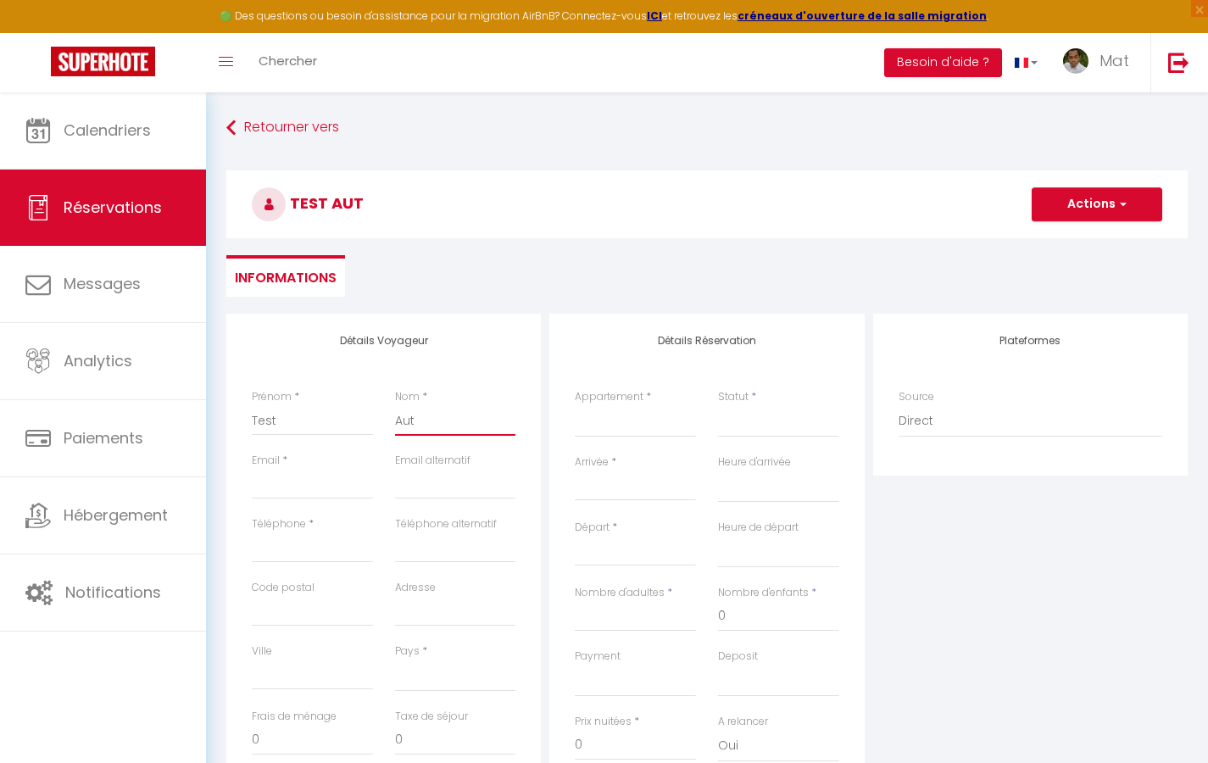
select select
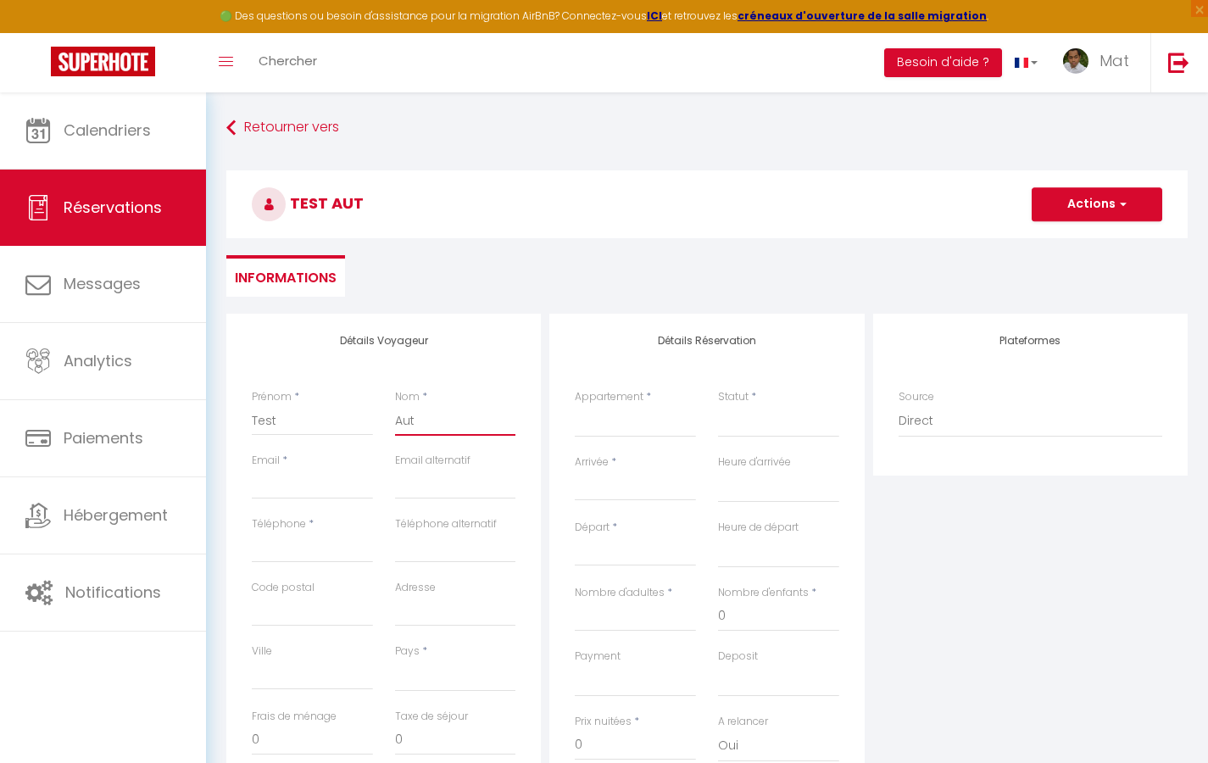
select select
checkbox input "false"
type input "A"
select select
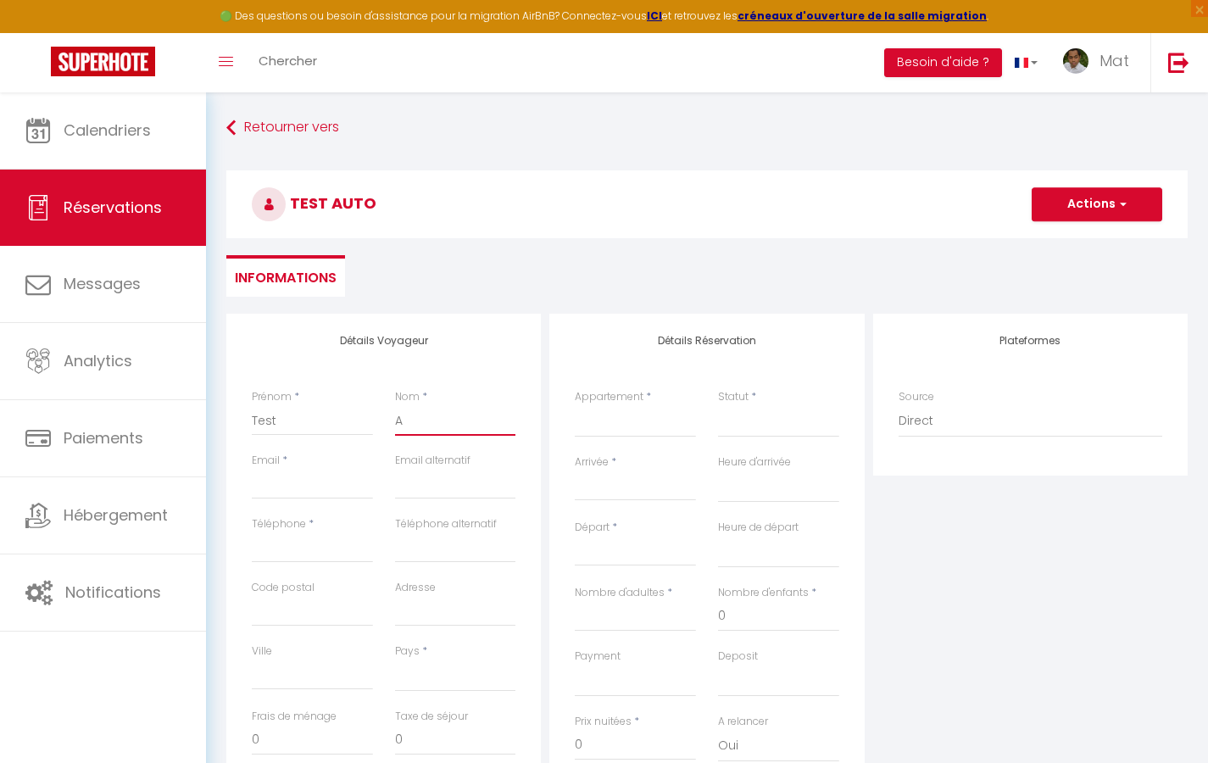
select select
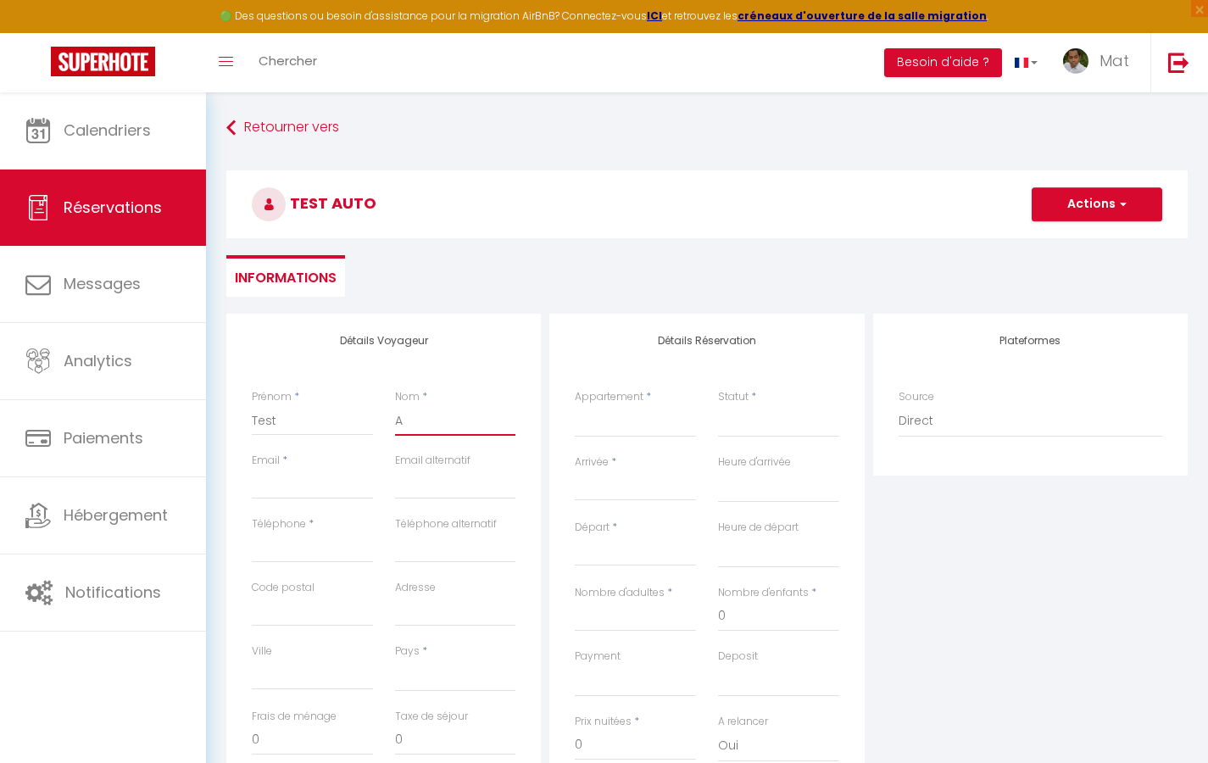
select select
checkbox input "false"
type input "Au"
select select
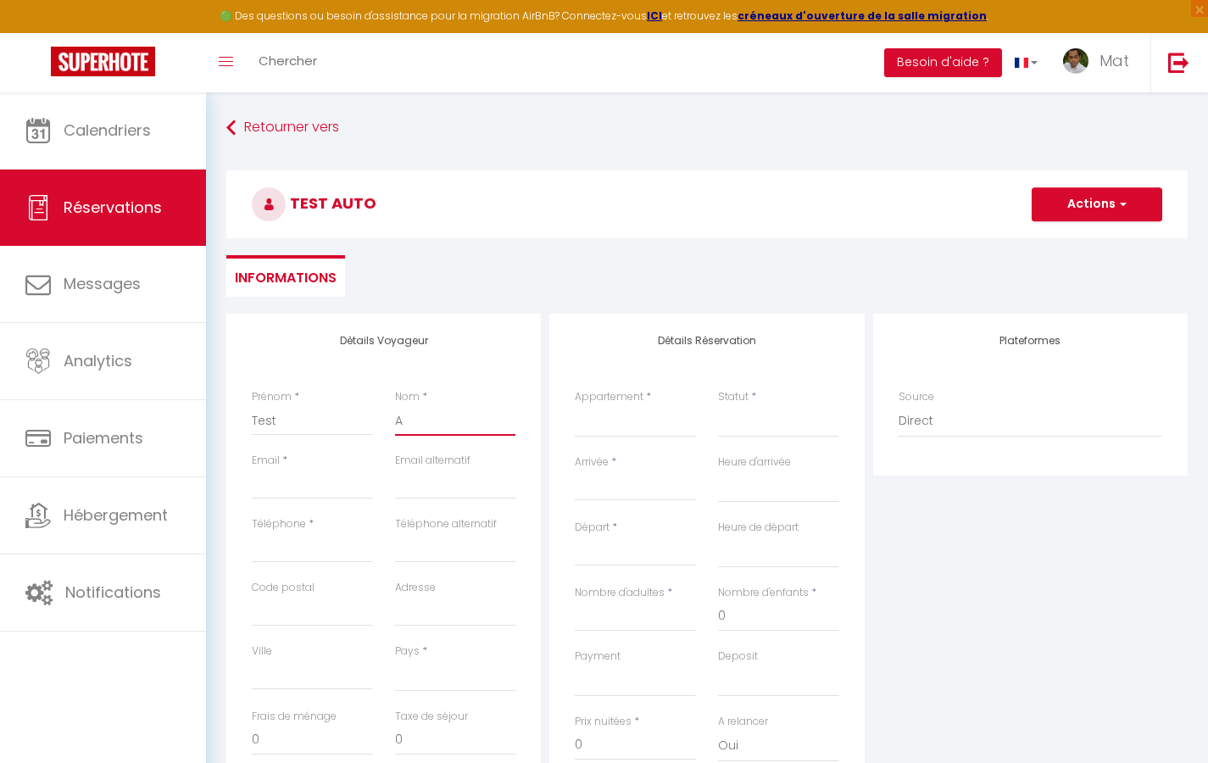
select select
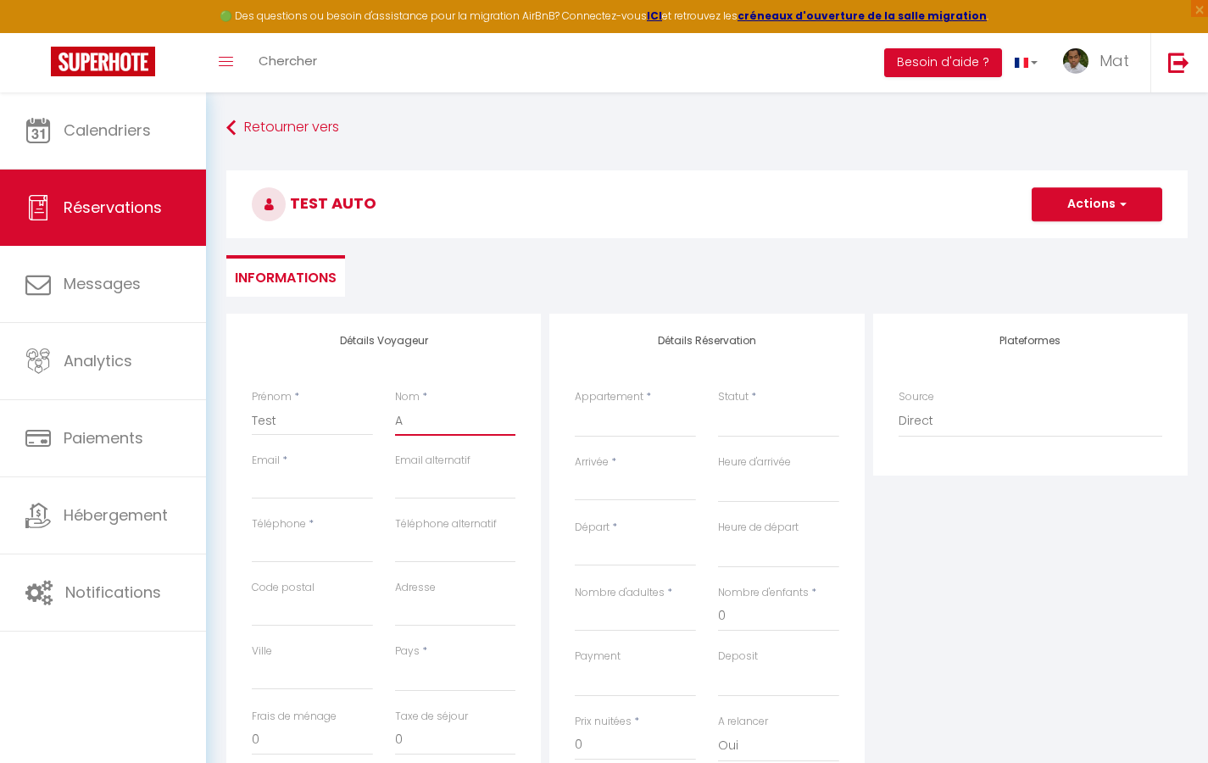
checkbox input "false"
type input "Aut"
select select
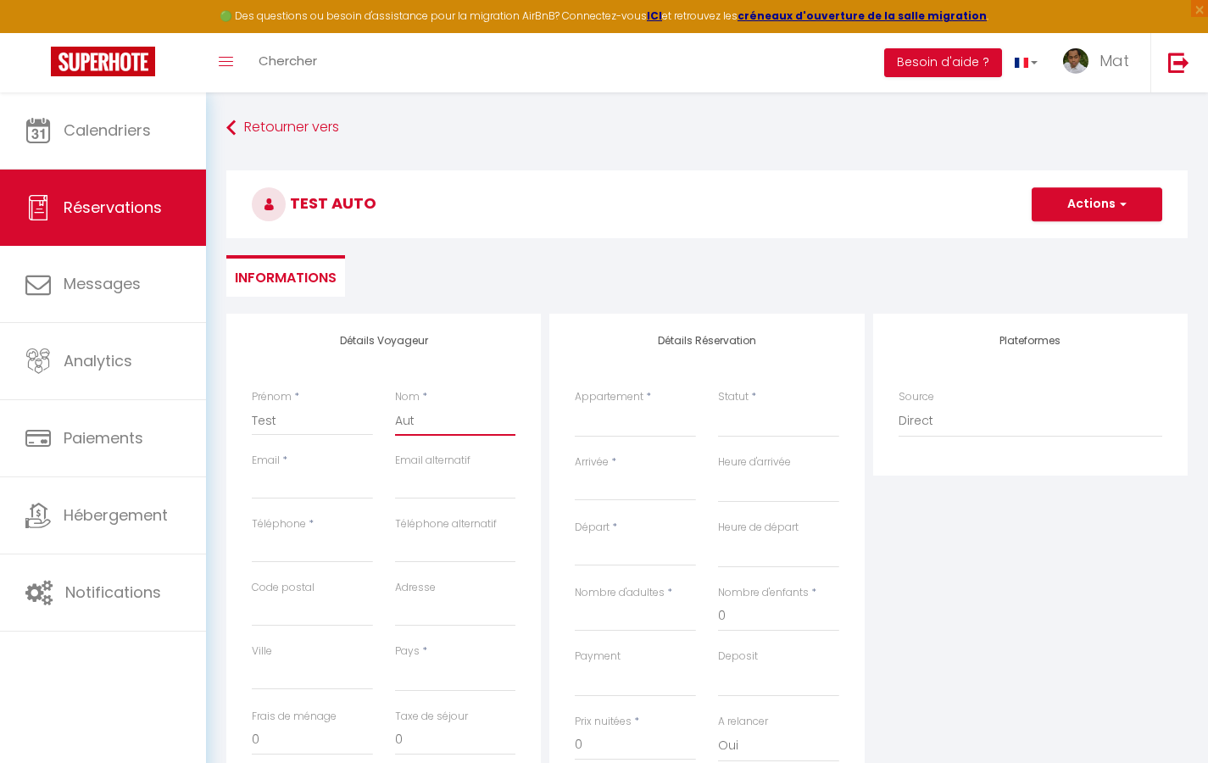
select select
checkbox input "false"
